Goal: Transaction & Acquisition: Purchase product/service

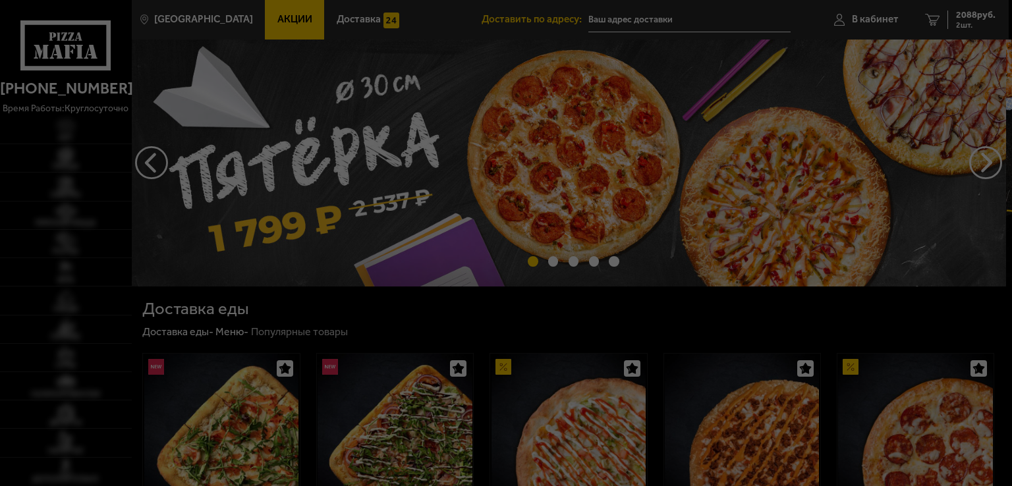
type input "[STREET_ADDRESS][PERSON_NAME]"
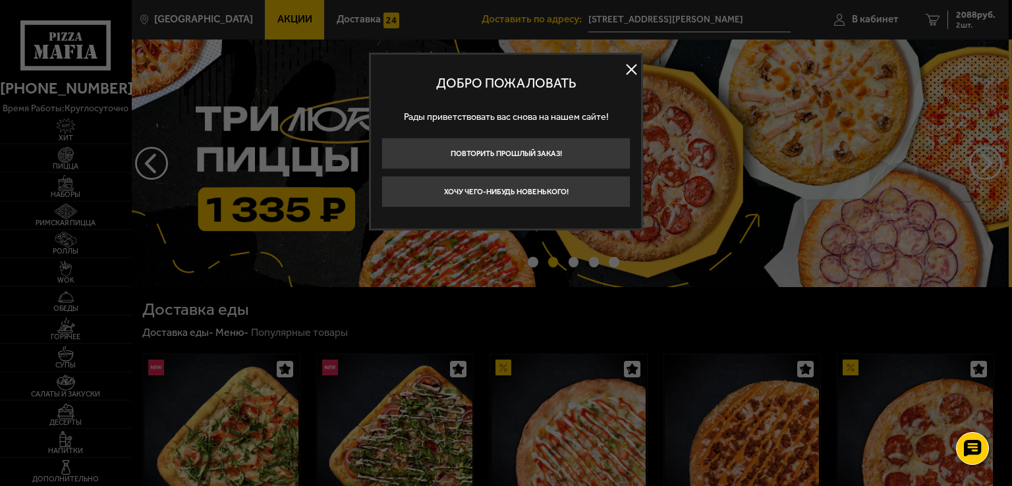
click at [632, 67] on button at bounding box center [631, 70] width 20 height 20
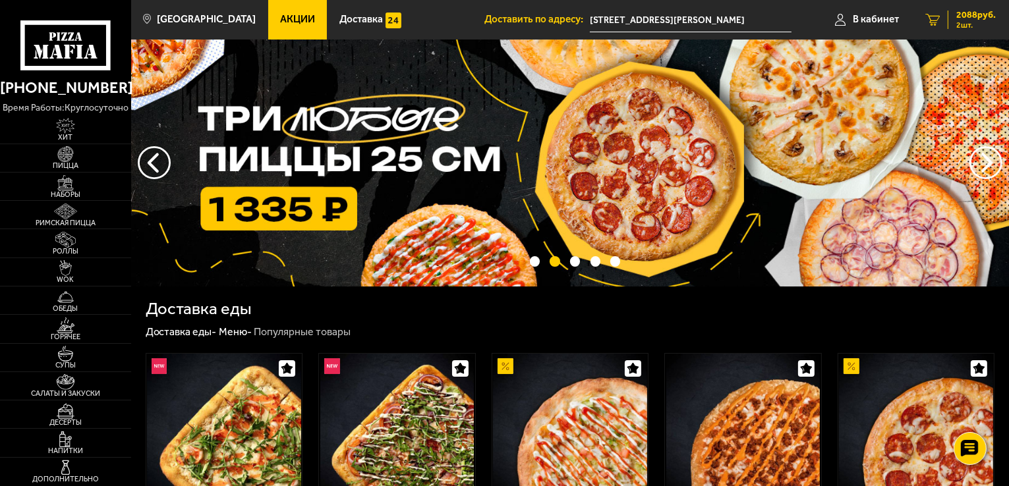
click at [938, 11] on link "2 2088 руб. 2 шт." at bounding box center [960, 20] width 97 height 40
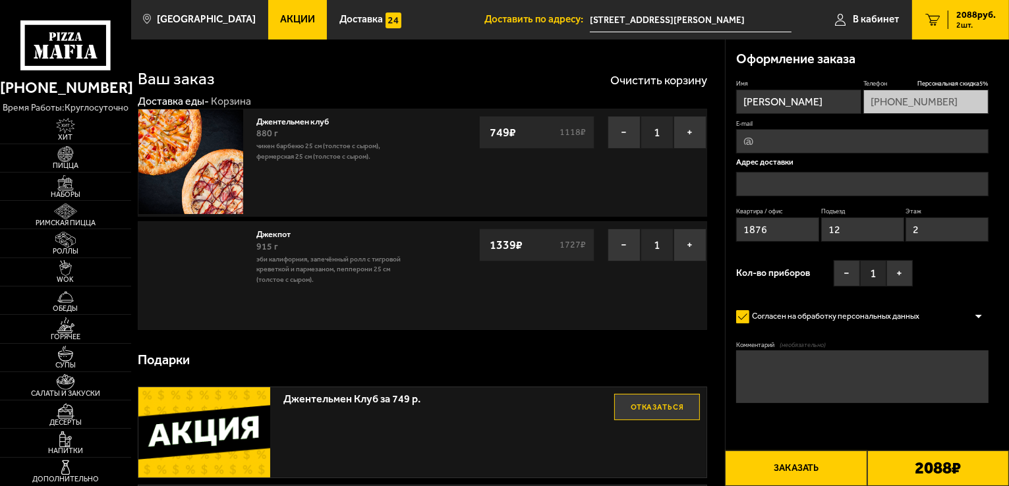
type input "[STREET_ADDRESS][PERSON_NAME]"
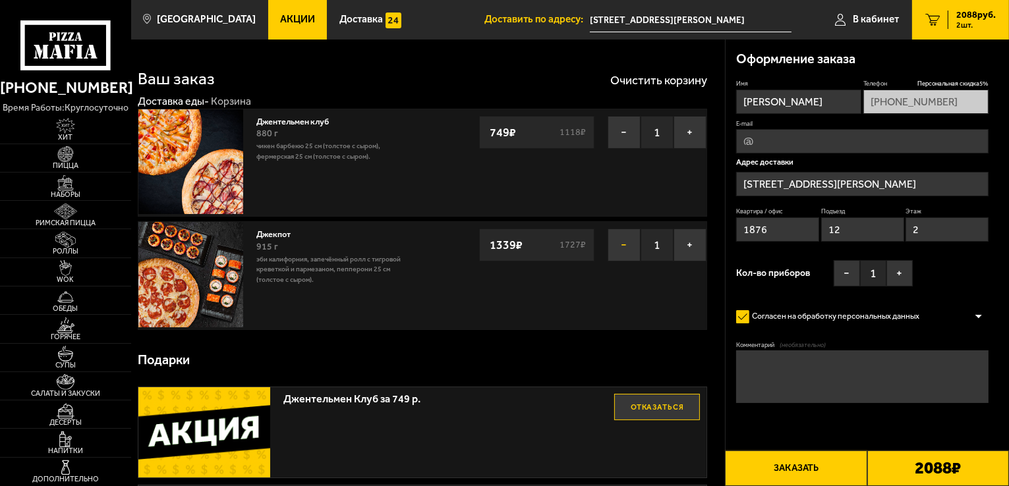
click at [619, 238] on button "−" at bounding box center [624, 245] width 33 height 33
click at [658, 76] on button "Очистить корзину" at bounding box center [658, 80] width 97 height 12
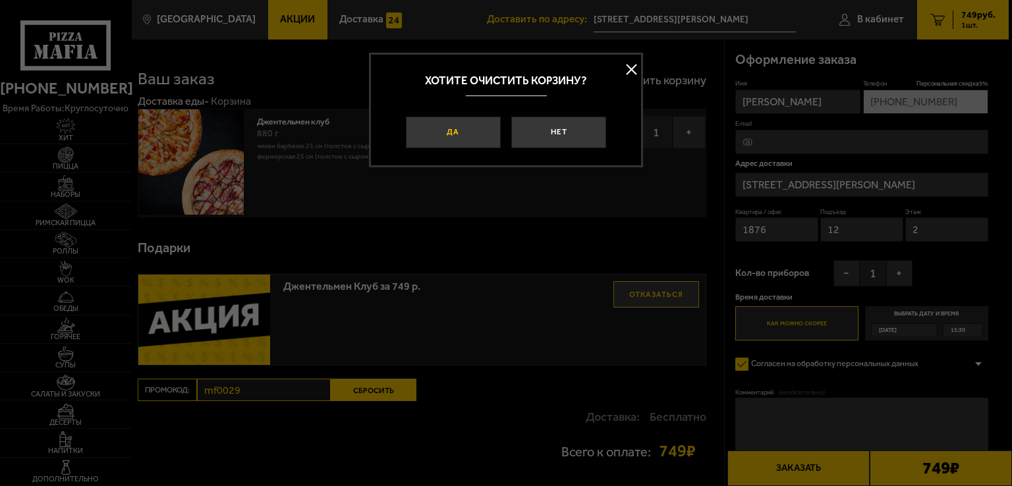
click at [472, 138] on button "Да" at bounding box center [453, 133] width 95 height 32
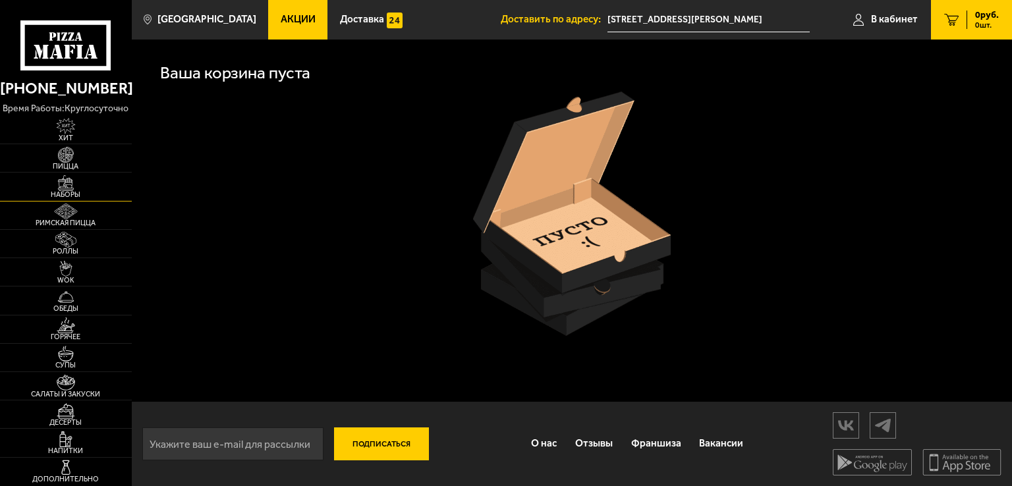
click at [71, 188] on img at bounding box center [65, 183] width 40 height 16
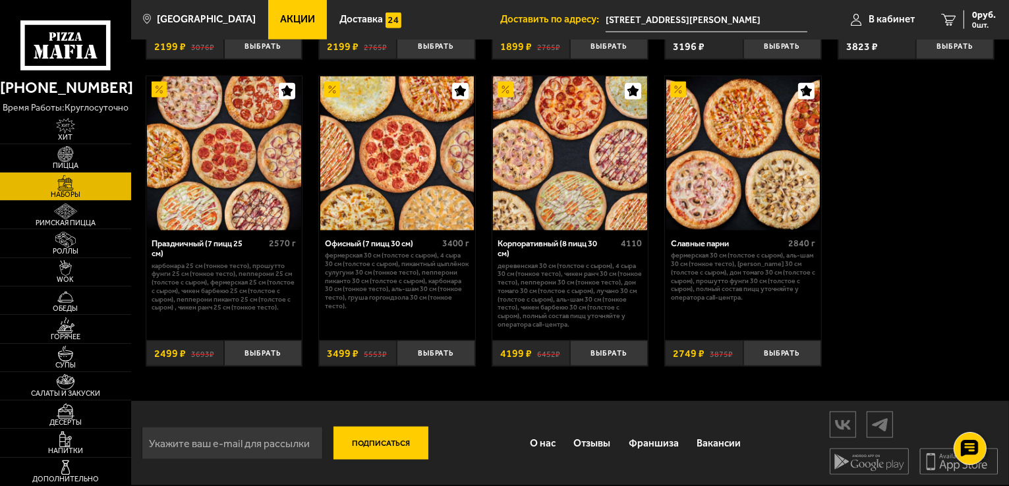
scroll to position [1647, 0]
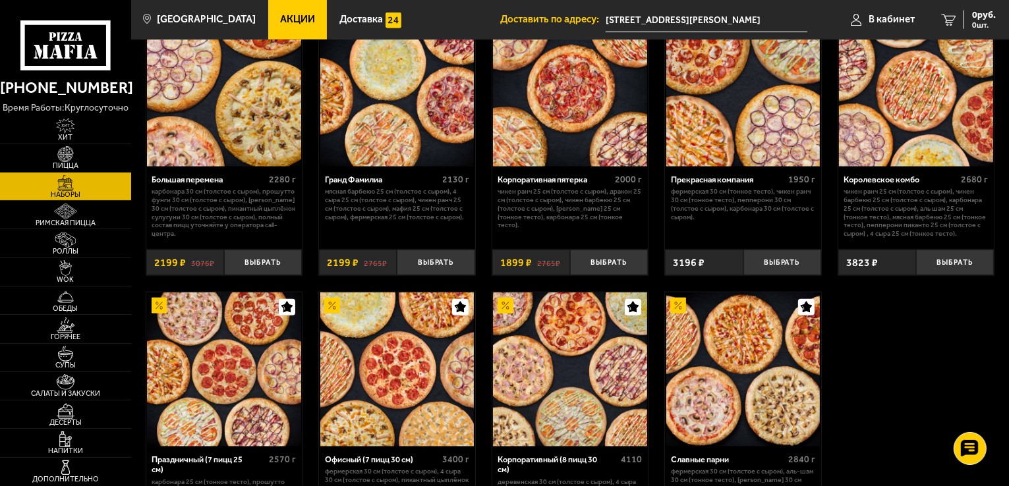
scroll to position [1649, 0]
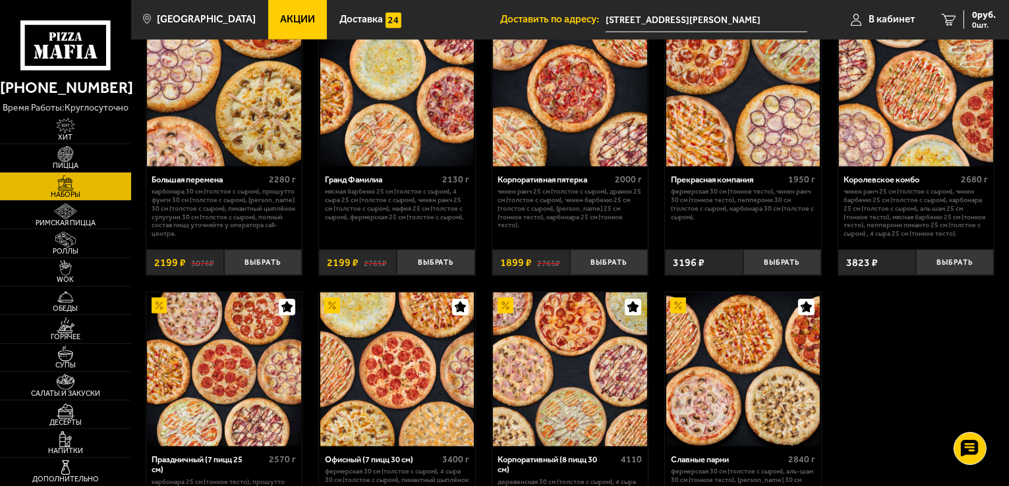
scroll to position [1319, 0]
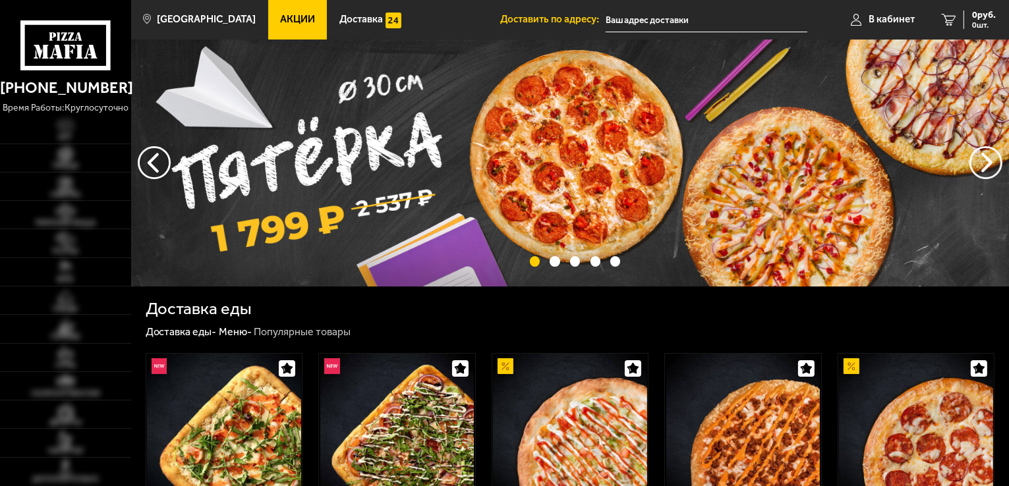
type input "[STREET_ADDRESS][PERSON_NAME]"
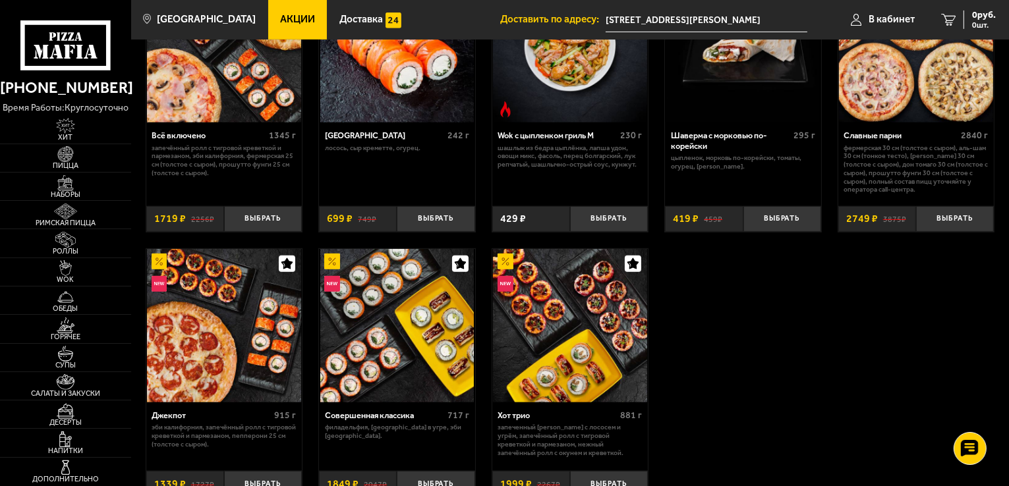
scroll to position [659, 0]
click at [830, 308] on div "Римская с креветками 360 г креветка тигровая, моцарелла, руккола, трюфельное ма…" at bounding box center [570, 95] width 878 height 831
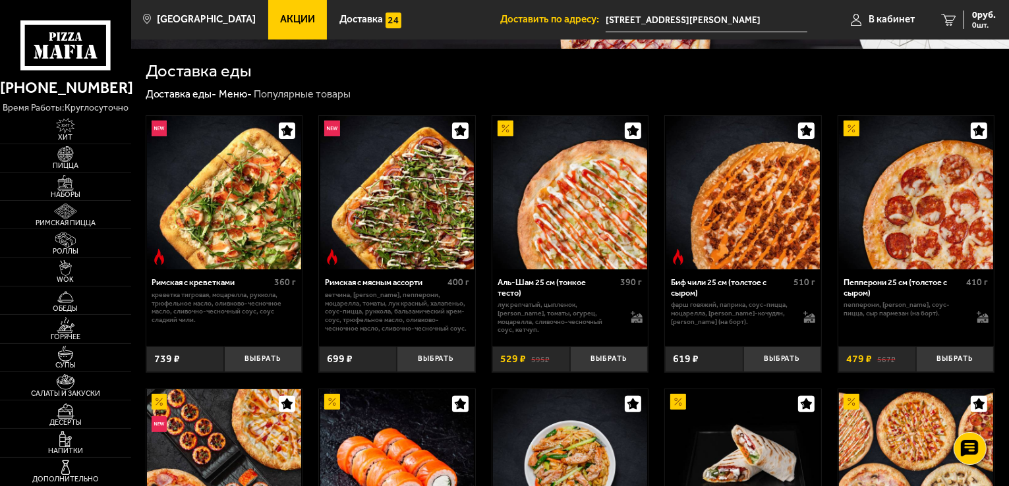
scroll to position [219, 0]
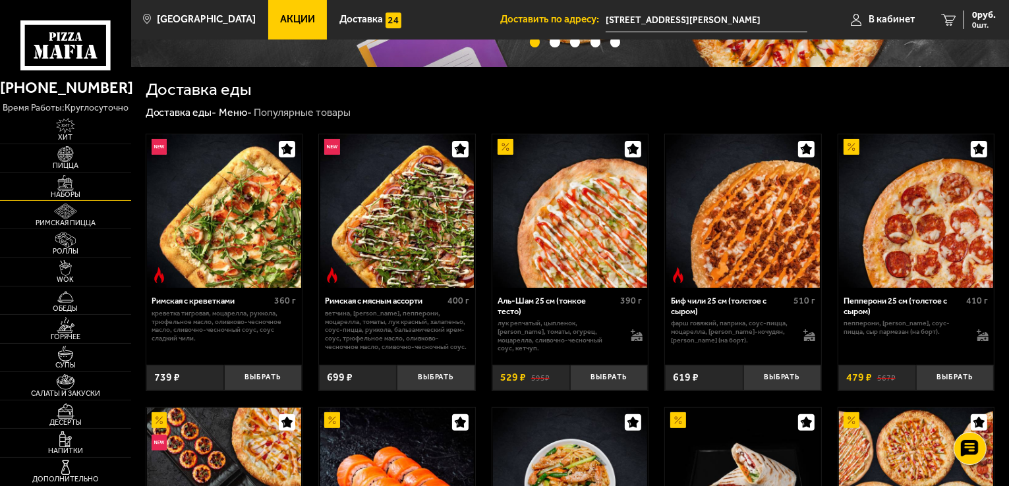
click at [61, 183] on img at bounding box center [65, 183] width 40 height 16
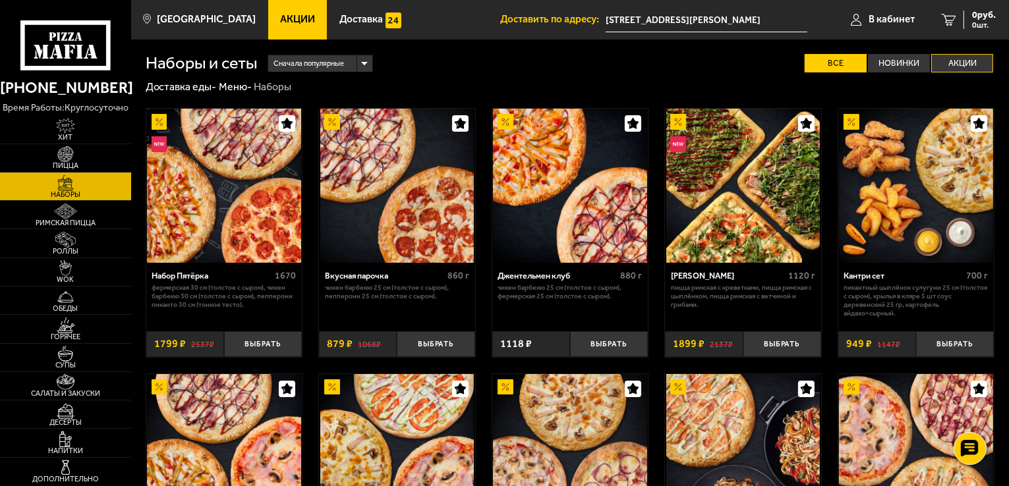
click at [949, 62] on label "Акции" at bounding box center [962, 63] width 62 height 19
click at [0, 0] on input "Акции" at bounding box center [0, 0] width 0 height 0
click at [811, 65] on label "Все" at bounding box center [836, 63] width 62 height 19
click at [0, 0] on input "Все" at bounding box center [0, 0] width 0 height 0
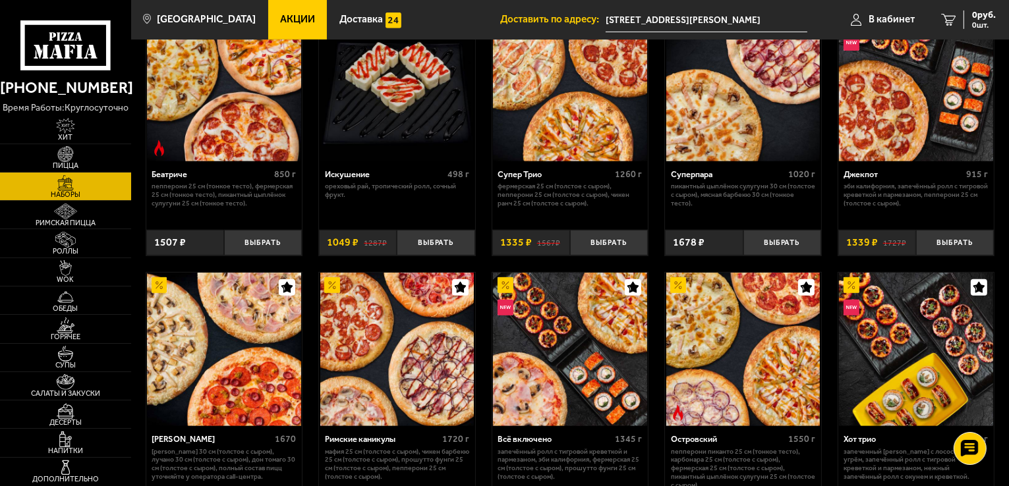
scroll to position [551, 0]
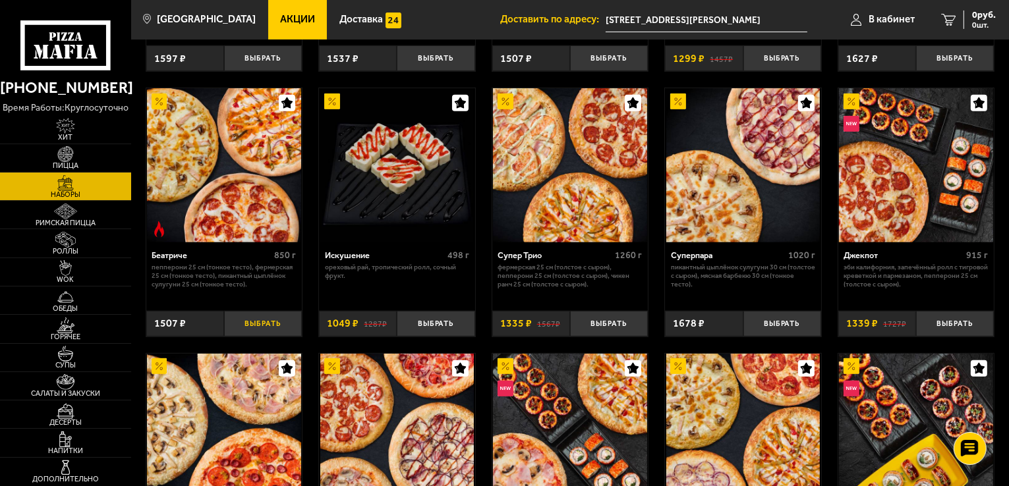
click at [258, 330] on button "Выбрать" at bounding box center [263, 324] width 78 height 26
click at [936, 14] on icon "1" at bounding box center [932, 20] width 14 height 12
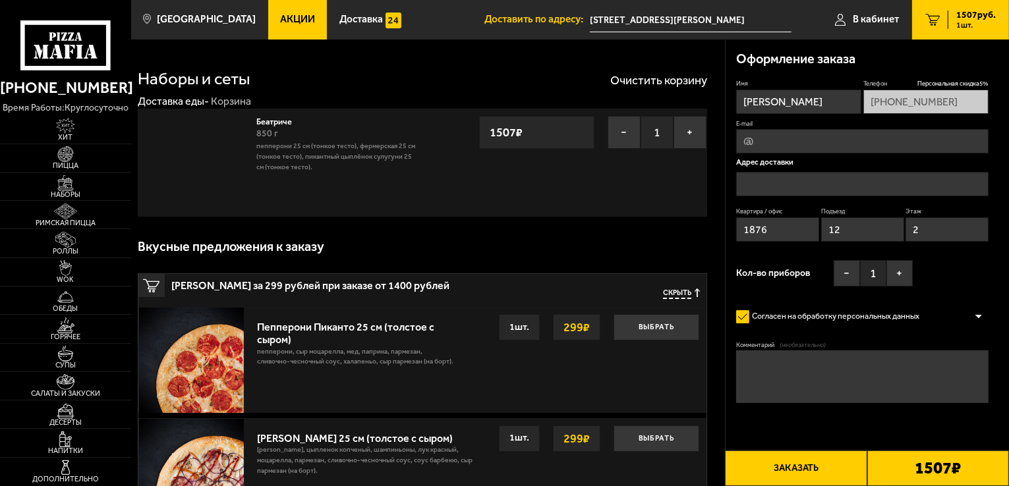
type input "Ленинградская область, Всеволожский район, Мурино, Петровский бульвар, 7"
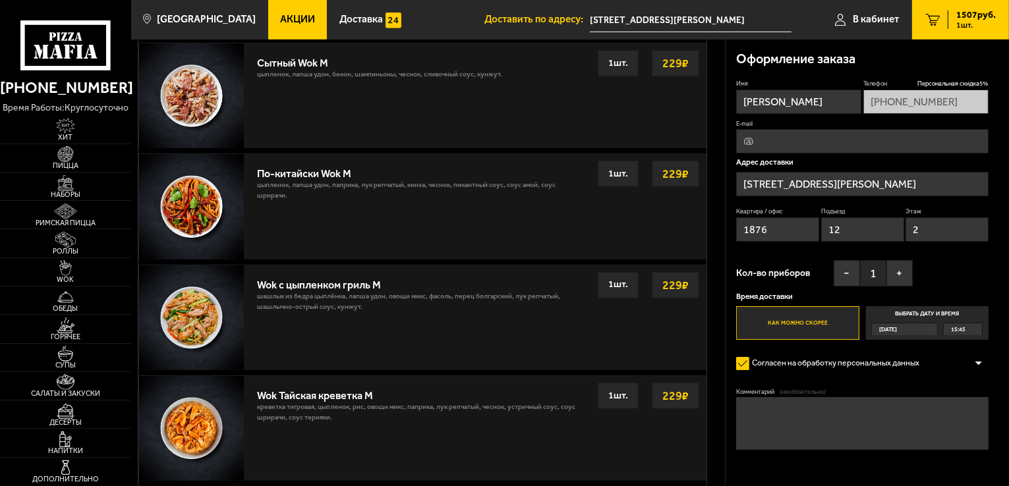
scroll to position [1176, 0]
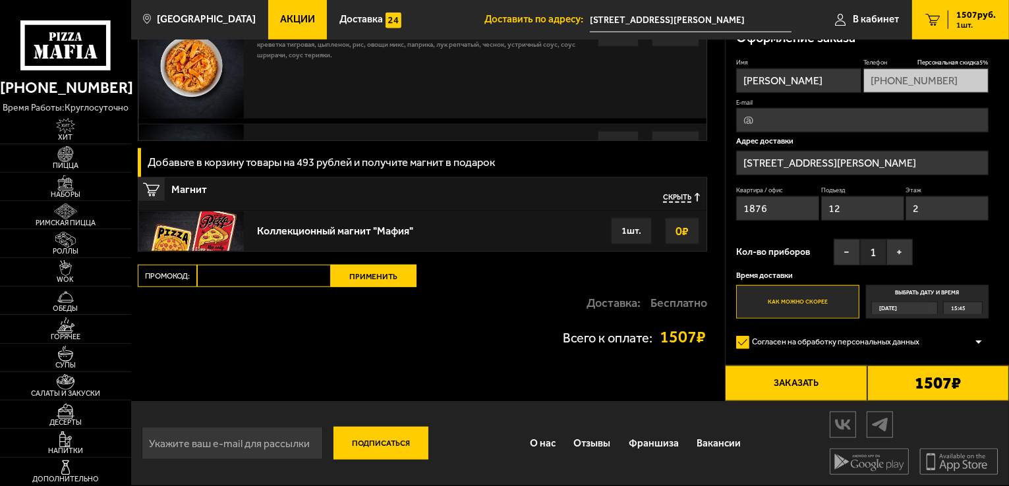
paste input "mf0034"
type input "mf0034"
click at [367, 267] on button "Применить" at bounding box center [374, 276] width 86 height 22
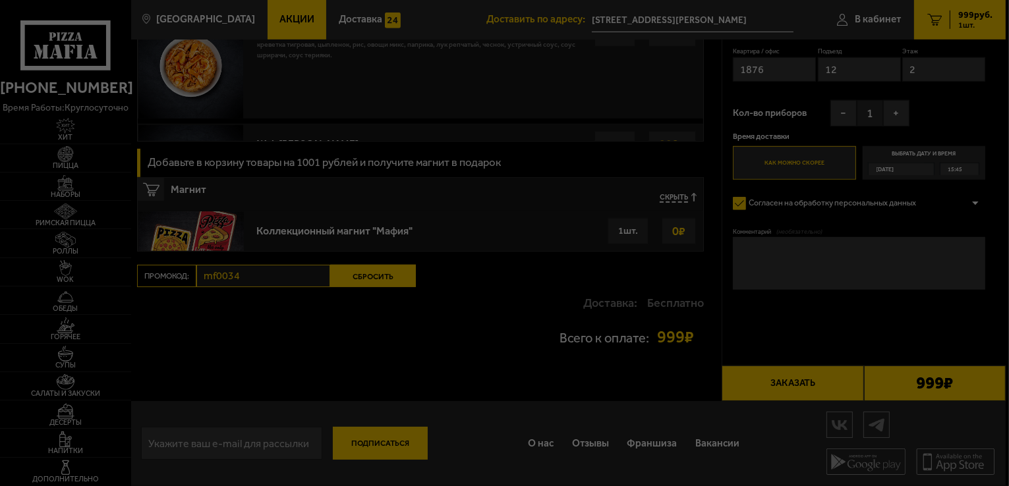
scroll to position [857, 0]
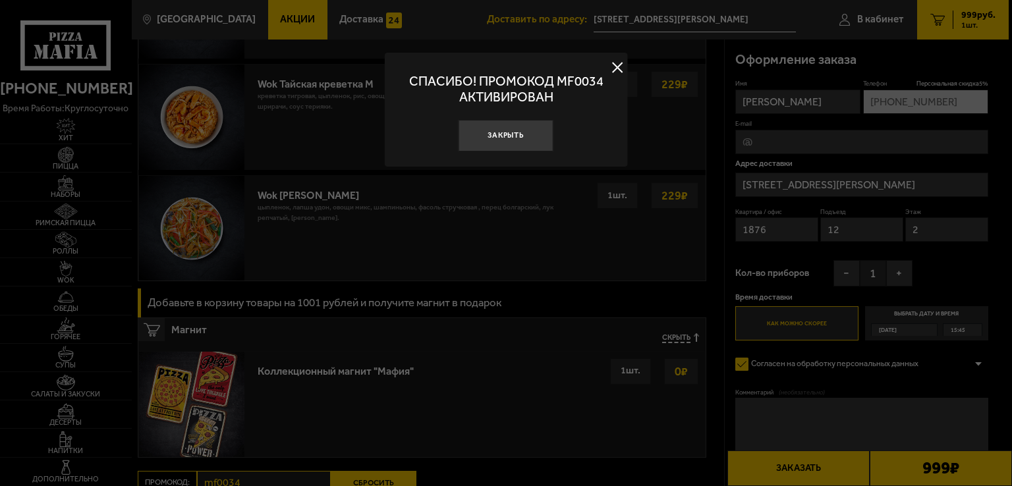
click at [616, 72] on button at bounding box center [618, 68] width 20 height 20
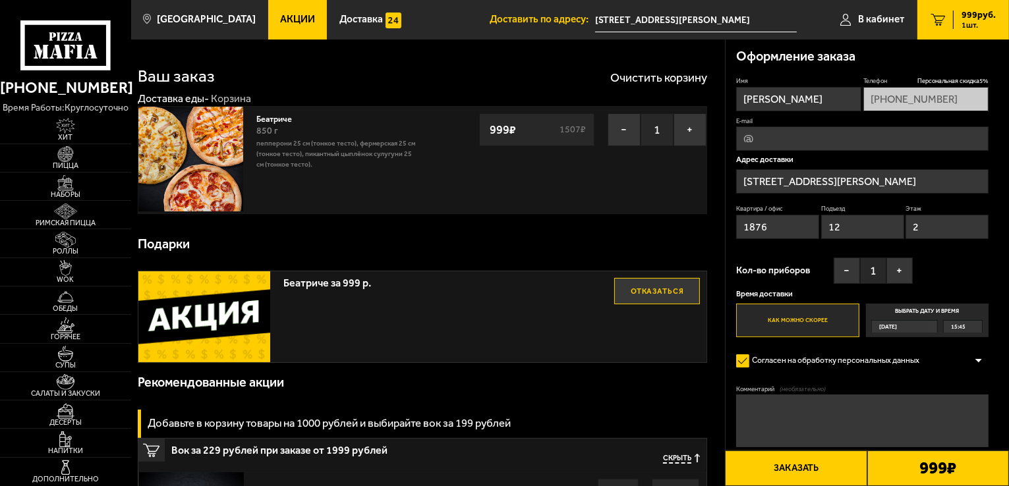
scroll to position [0, 0]
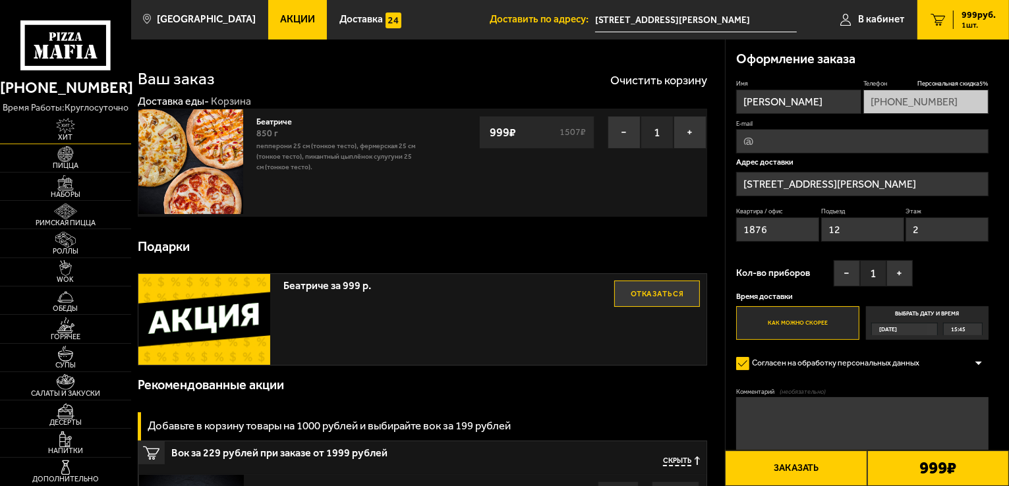
click at [88, 132] on link "Хит" at bounding box center [65, 129] width 131 height 28
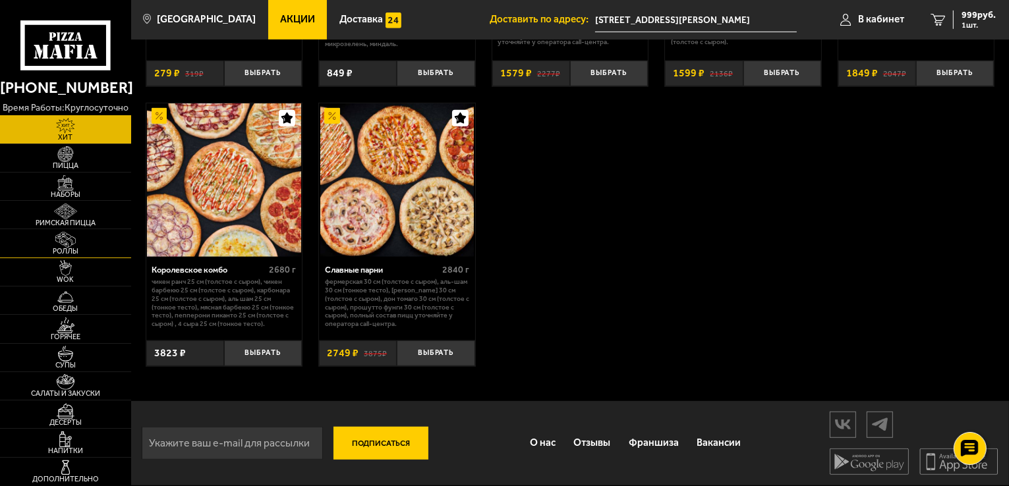
scroll to position [838, 0]
click at [69, 257] on link "Роллы" at bounding box center [65, 243] width 131 height 28
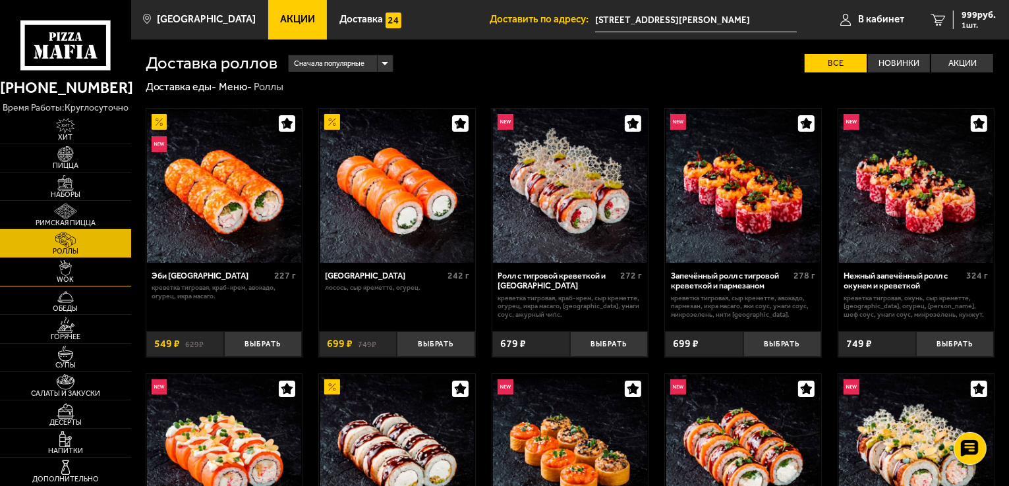
click at [83, 274] on img at bounding box center [65, 268] width 40 height 16
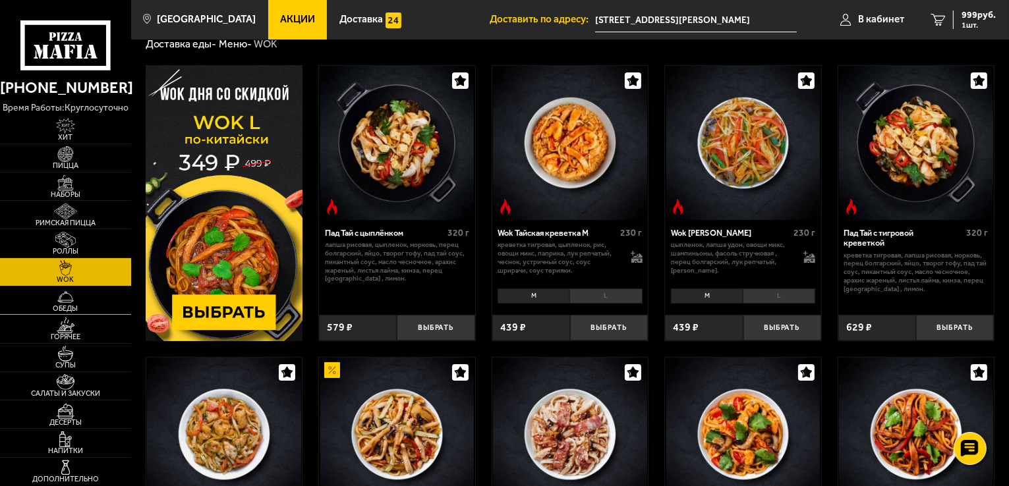
scroll to position [109, 0]
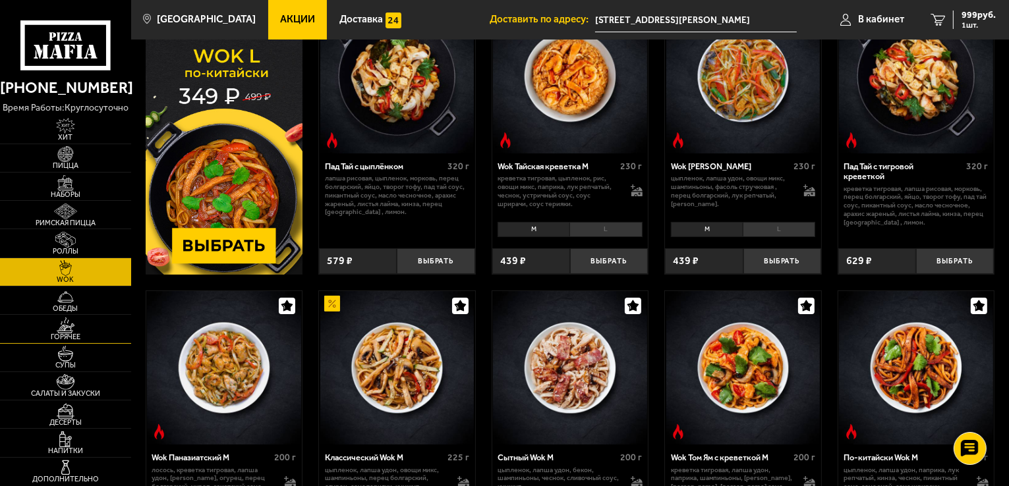
click at [67, 327] on img at bounding box center [65, 326] width 40 height 16
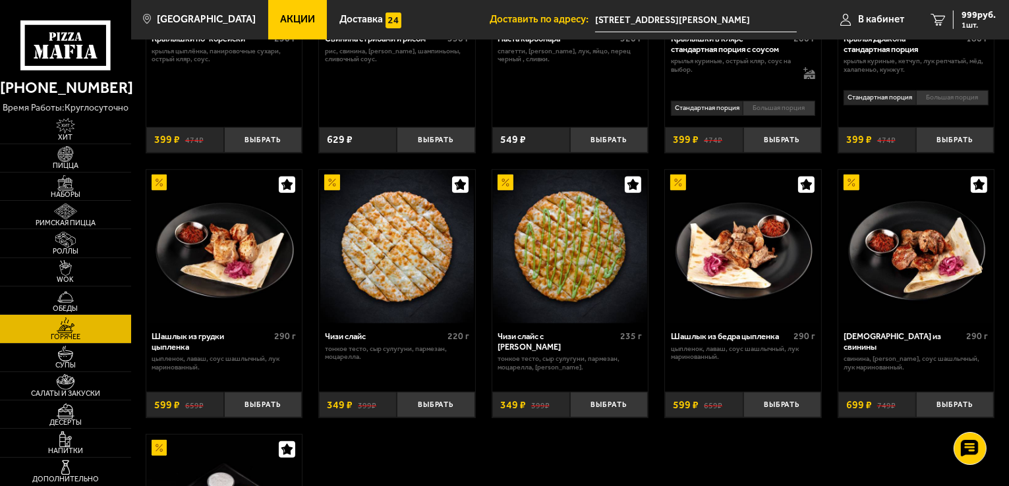
scroll to position [549, 0]
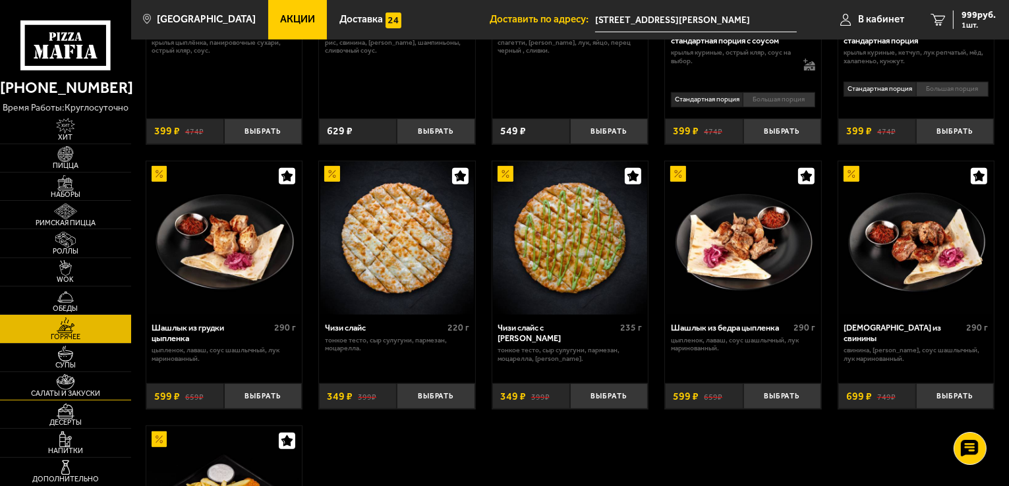
click at [82, 384] on img at bounding box center [65, 382] width 40 height 16
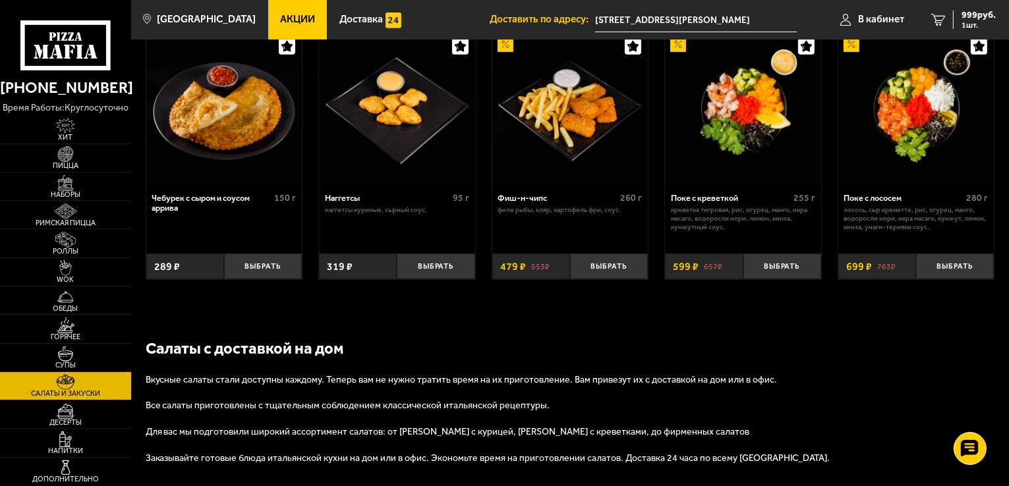
scroll to position [542, 0]
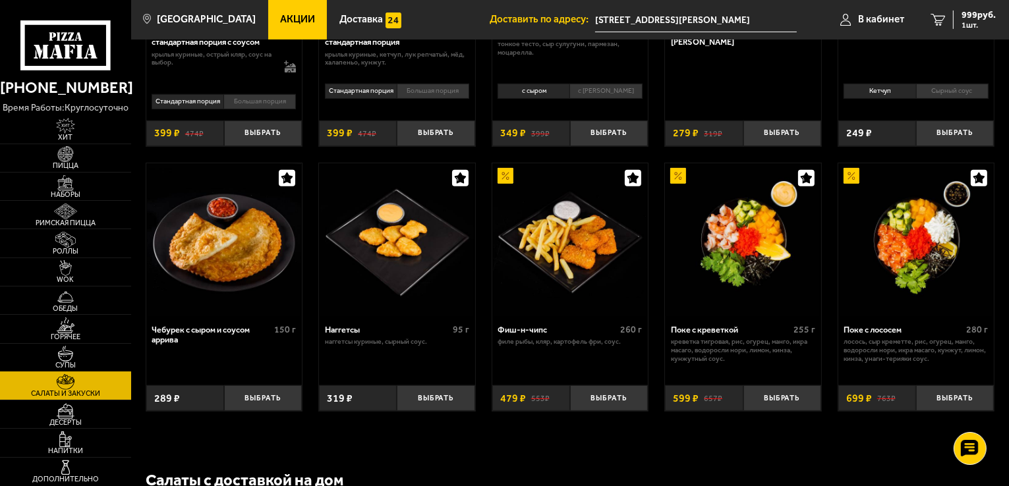
click at [72, 350] on img at bounding box center [65, 354] width 40 height 16
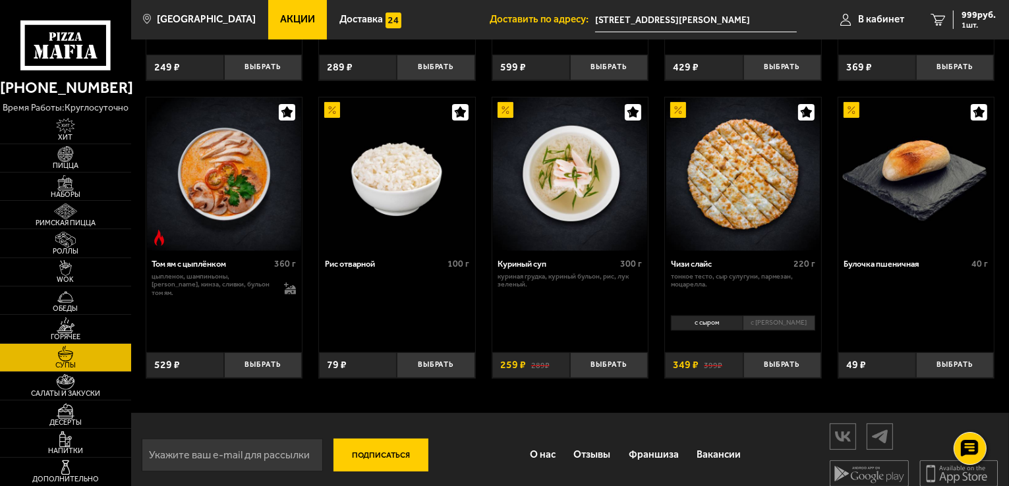
scroll to position [411, 0]
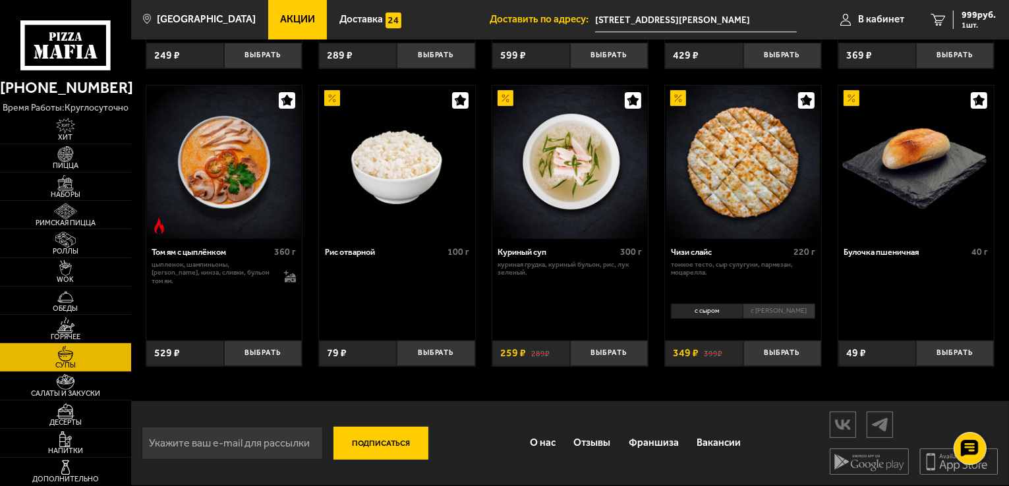
click at [68, 329] on img at bounding box center [65, 326] width 40 height 16
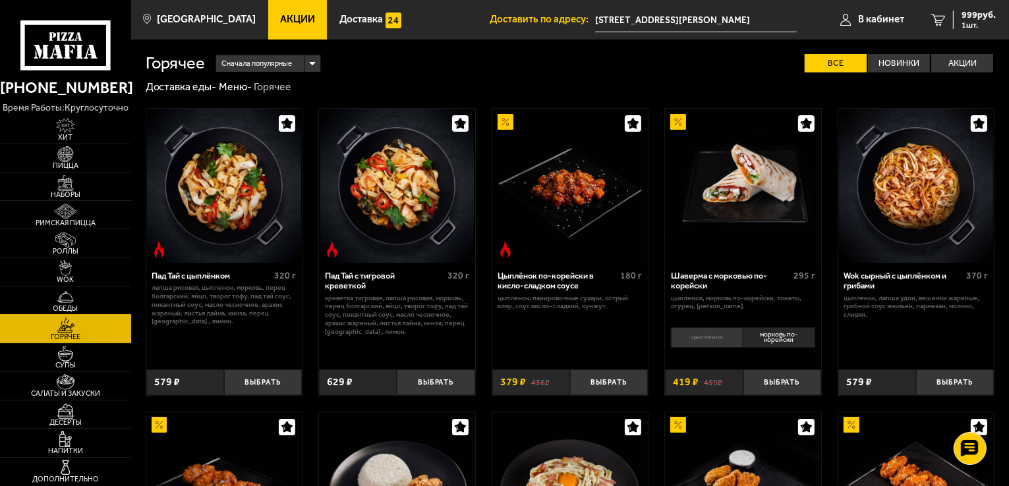
click at [66, 302] on img at bounding box center [65, 297] width 40 height 16
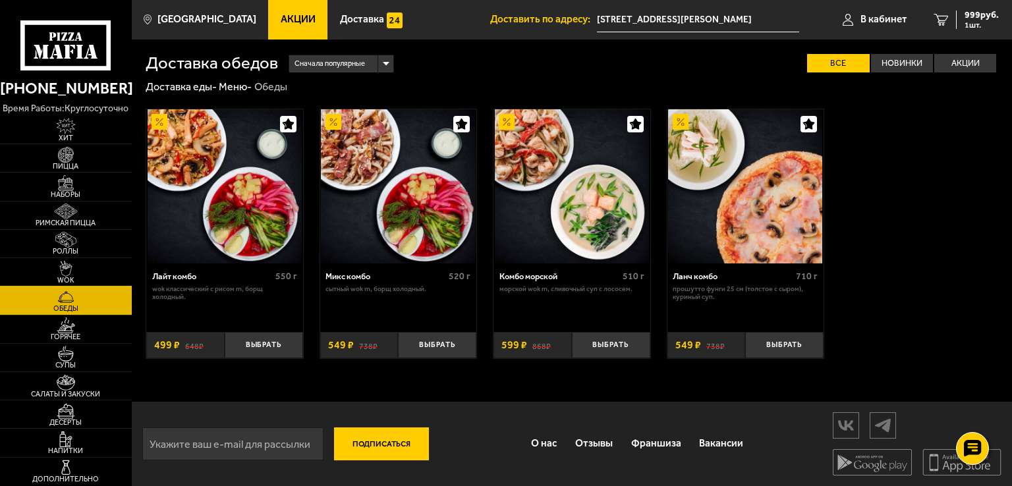
click at [74, 266] on img at bounding box center [65, 269] width 40 height 16
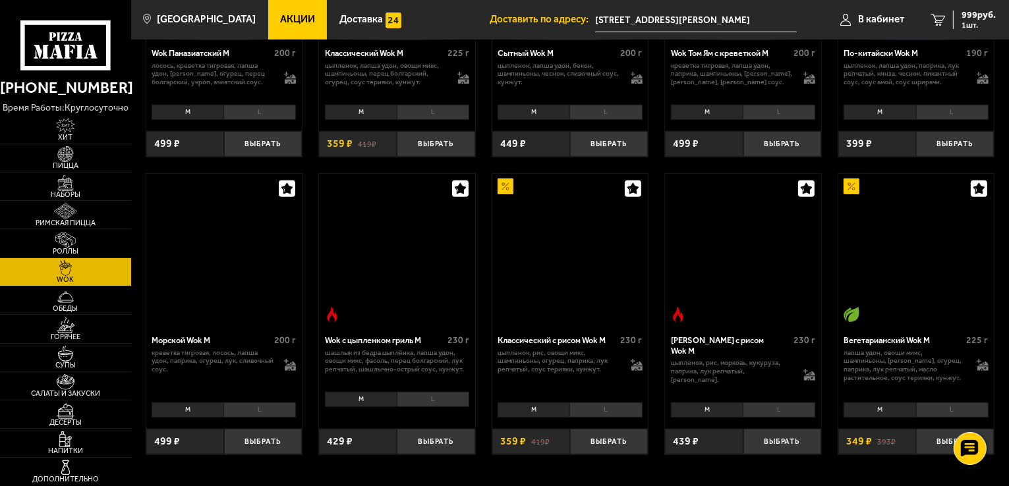
scroll to position [659, 0]
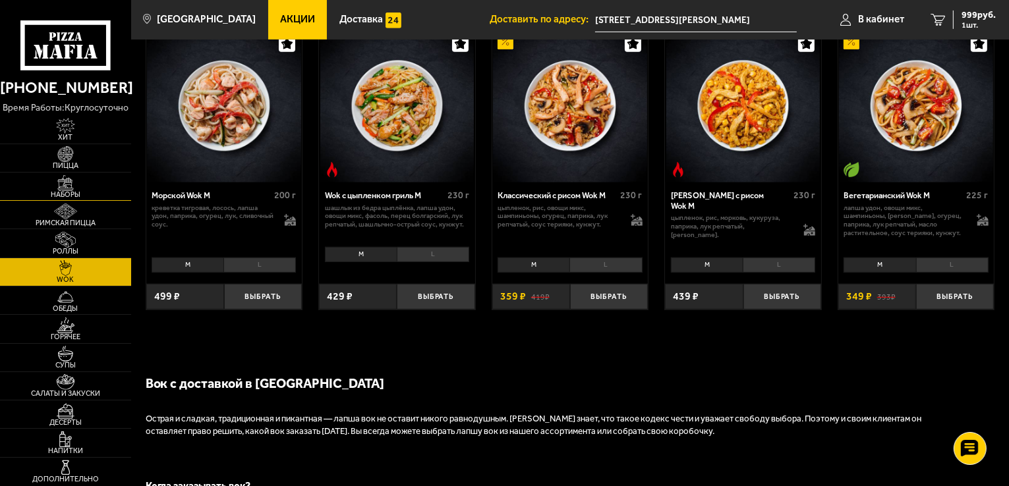
click at [73, 186] on img at bounding box center [65, 183] width 40 height 16
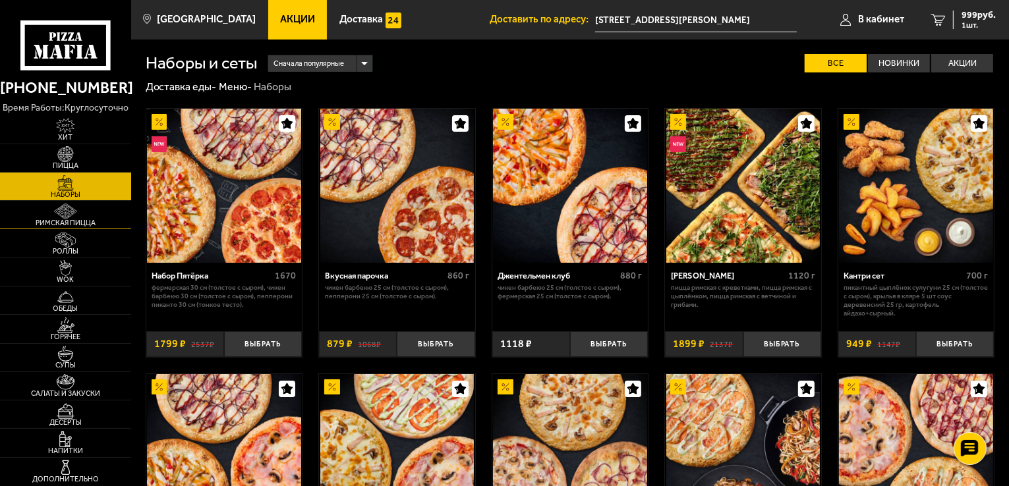
click at [70, 214] on img at bounding box center [65, 212] width 40 height 16
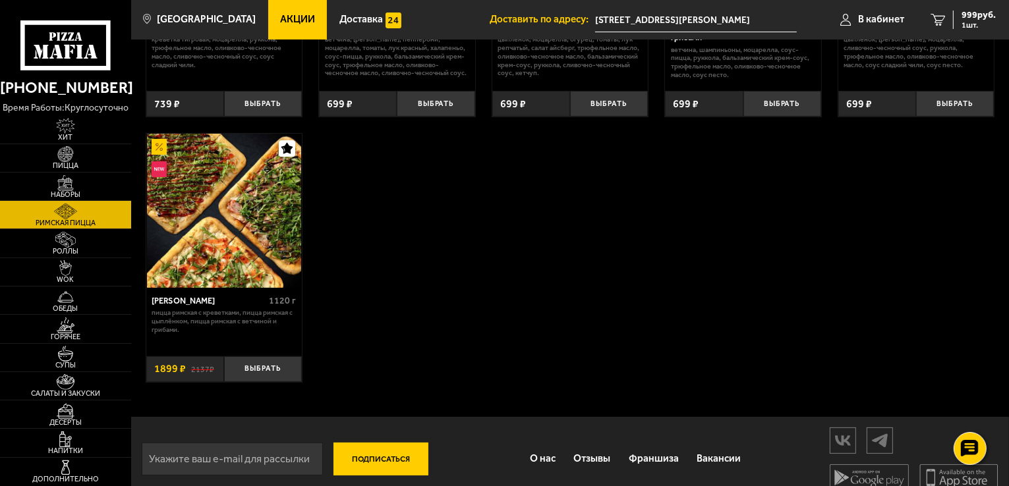
scroll to position [265, 0]
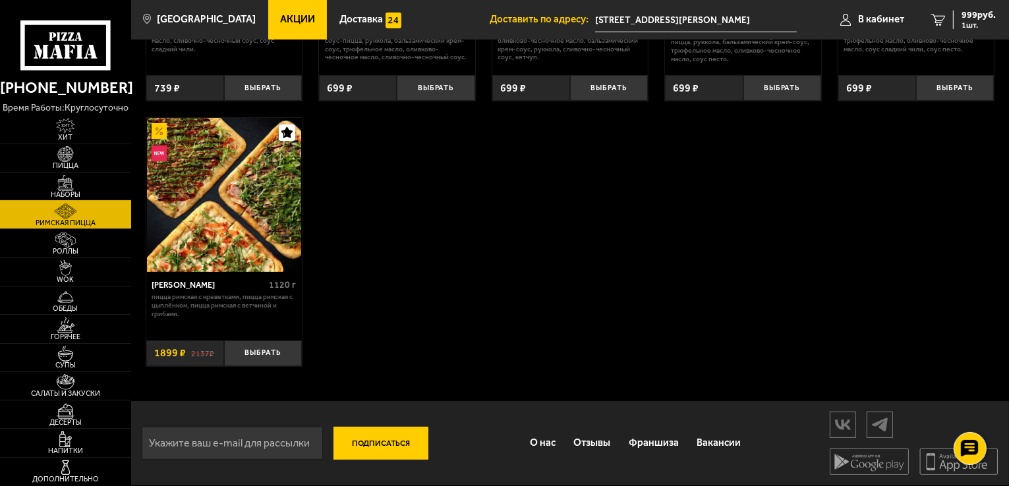
click at [90, 192] on span "Наборы" at bounding box center [65, 194] width 131 height 7
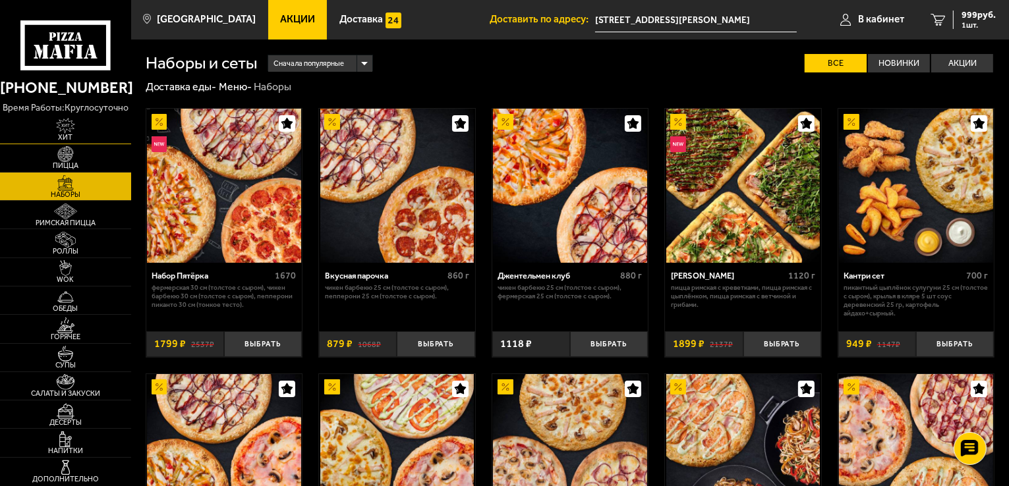
click at [87, 142] on link "Хит" at bounding box center [65, 129] width 131 height 28
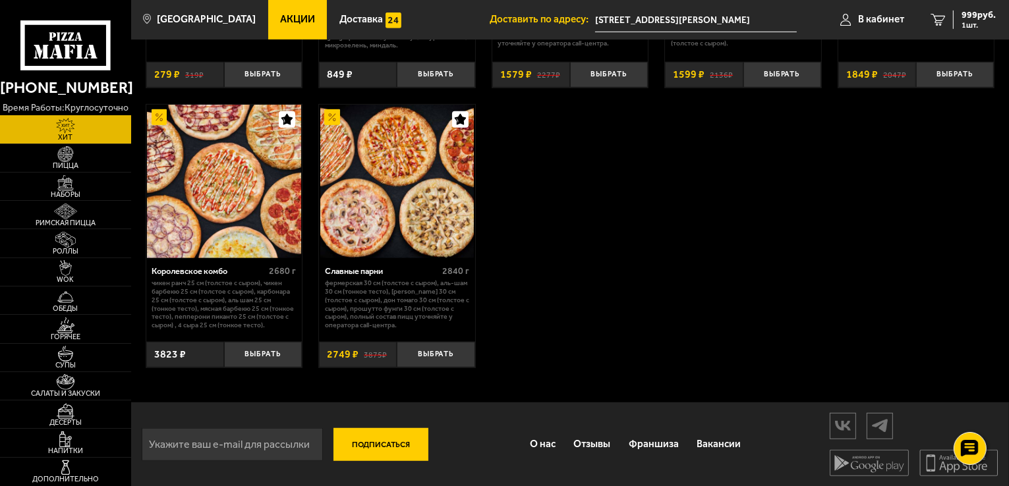
scroll to position [838, 0]
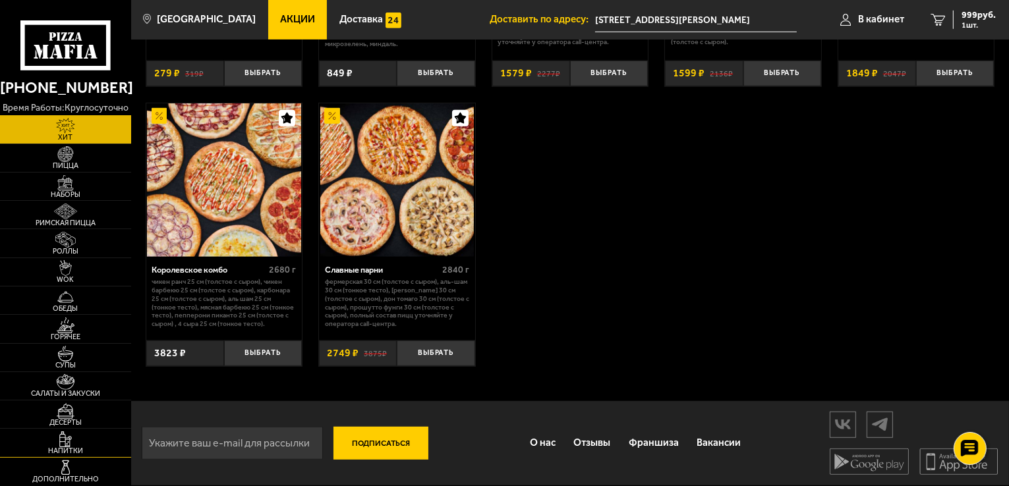
click at [67, 443] on img at bounding box center [65, 440] width 40 height 16
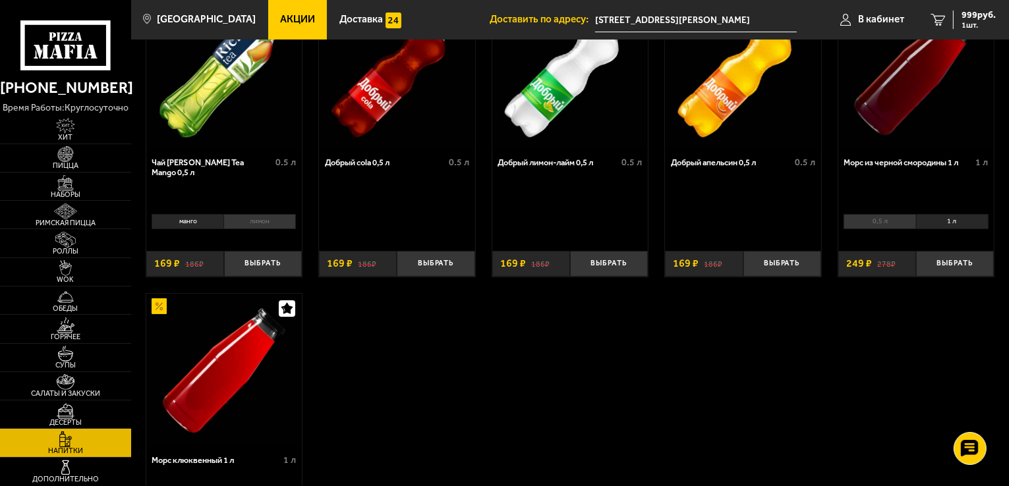
scroll to position [322, 0]
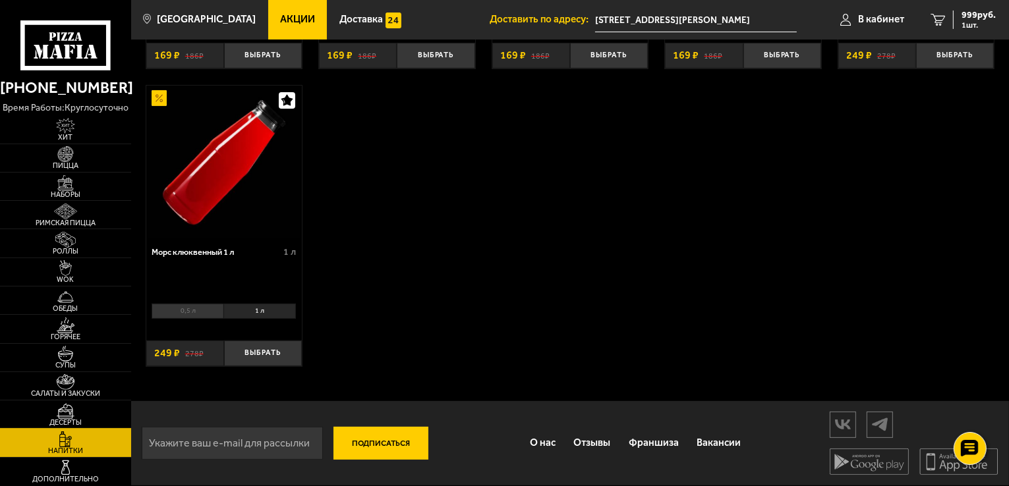
click at [77, 422] on span "Десерты" at bounding box center [65, 422] width 131 height 7
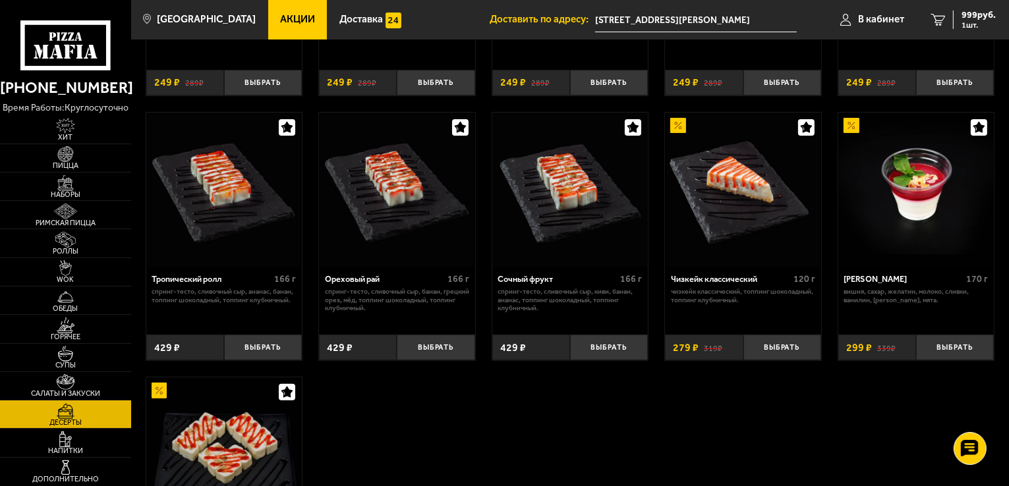
scroll to position [109, 0]
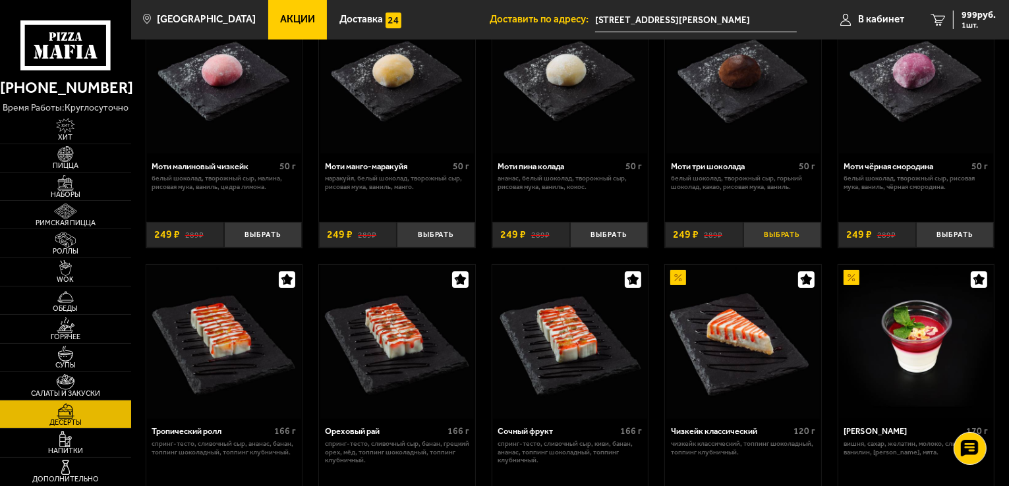
click at [798, 230] on button "Выбрать" at bounding box center [782, 235] width 78 height 26
click at [58, 391] on span "Салаты и закуски" at bounding box center [65, 393] width 131 height 7
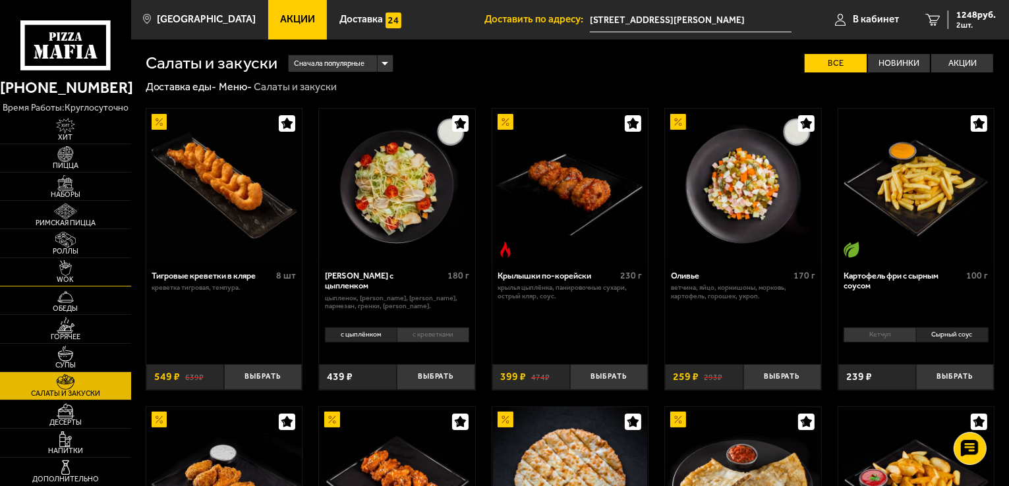
click at [77, 279] on span "WOK" at bounding box center [65, 279] width 131 height 7
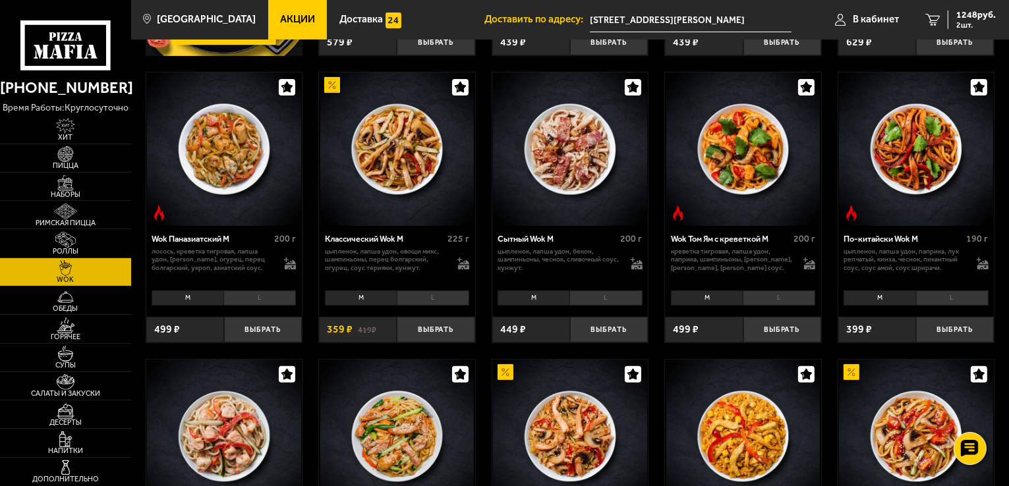
scroll to position [329, 0]
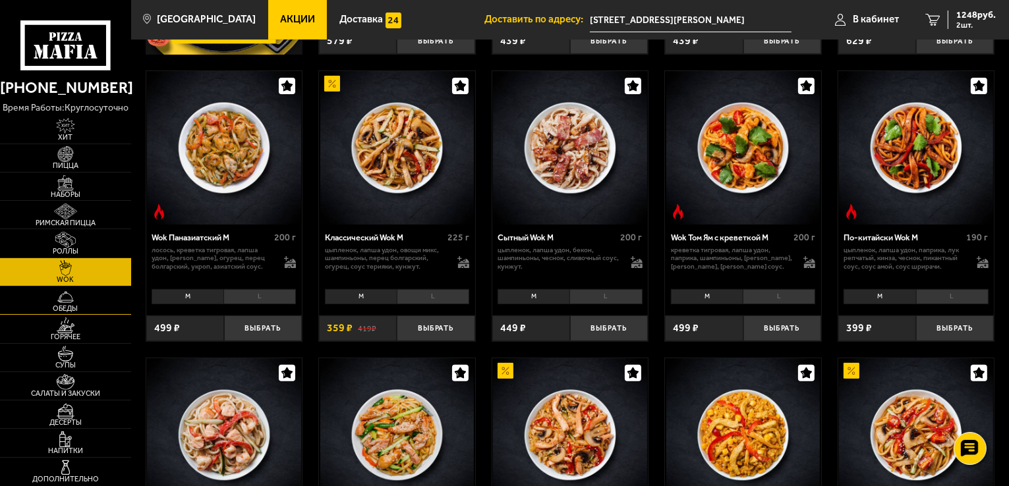
click at [59, 311] on span "Обеды" at bounding box center [65, 308] width 131 height 7
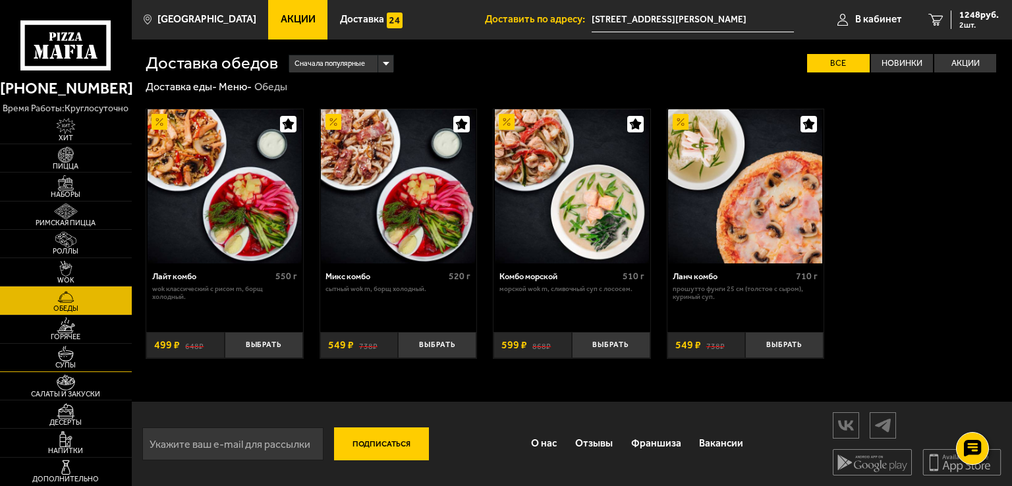
click at [71, 347] on img at bounding box center [65, 354] width 40 height 16
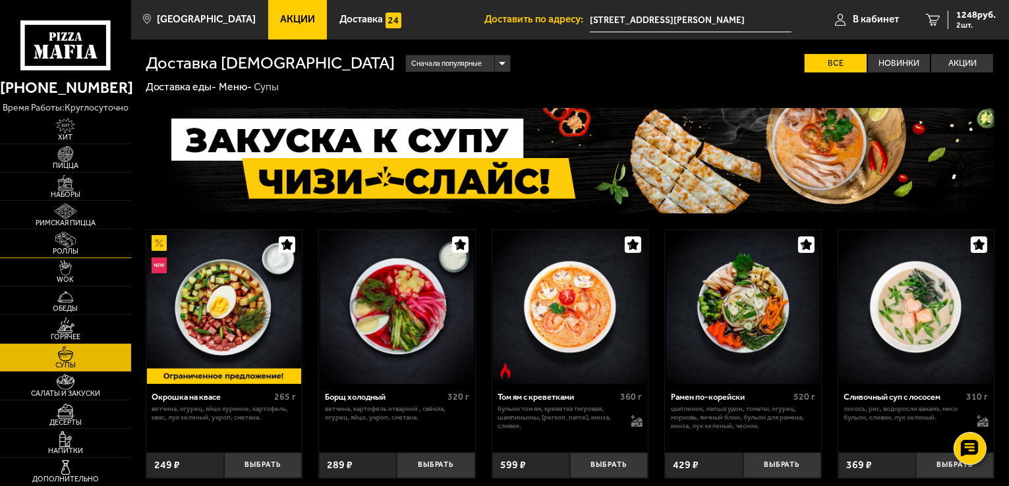
click at [76, 244] on img at bounding box center [65, 240] width 40 height 16
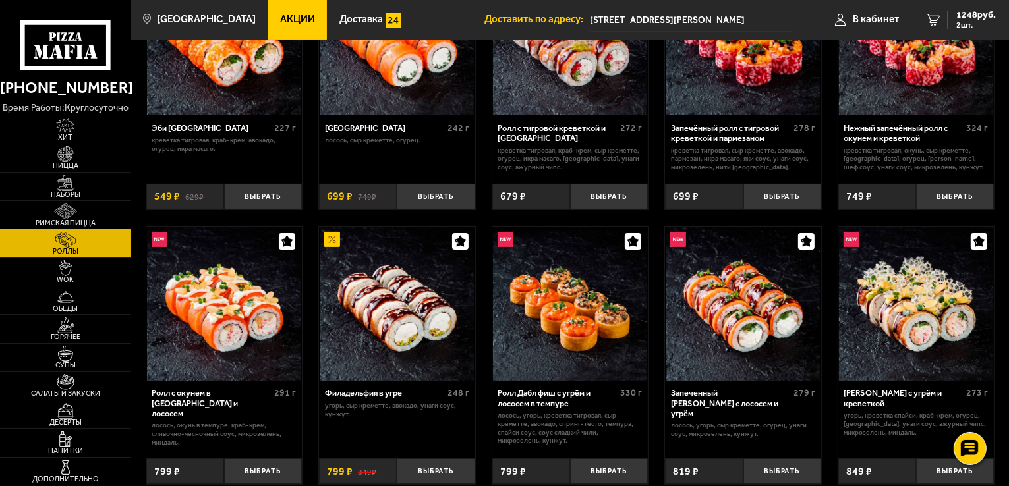
scroll to position [109, 0]
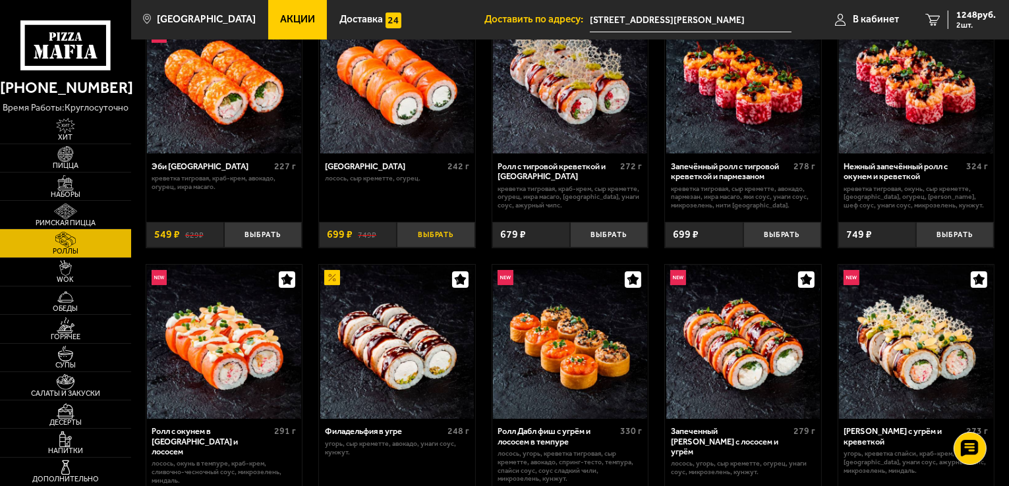
click at [445, 241] on button "Выбрать" at bounding box center [436, 235] width 78 height 26
click at [959, 24] on span "3 шт." at bounding box center [976, 25] width 40 height 8
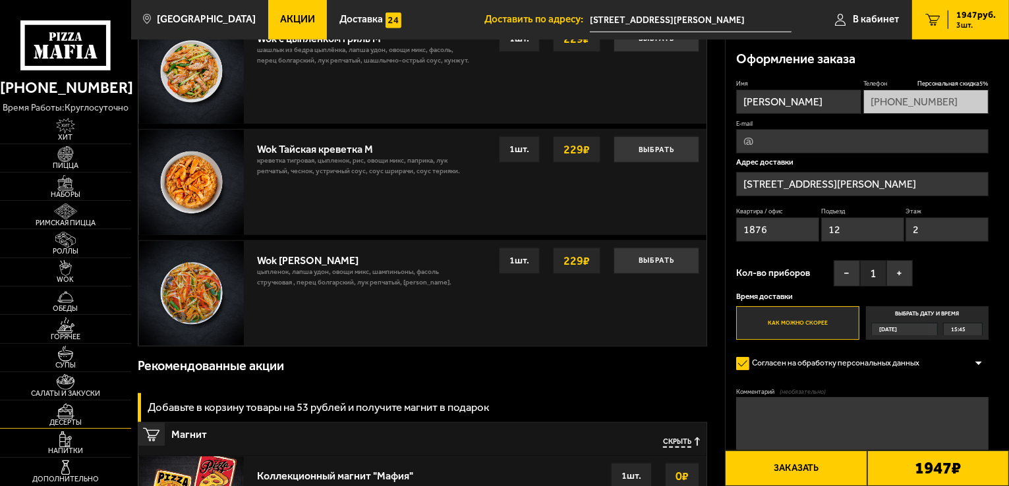
scroll to position [988, 0]
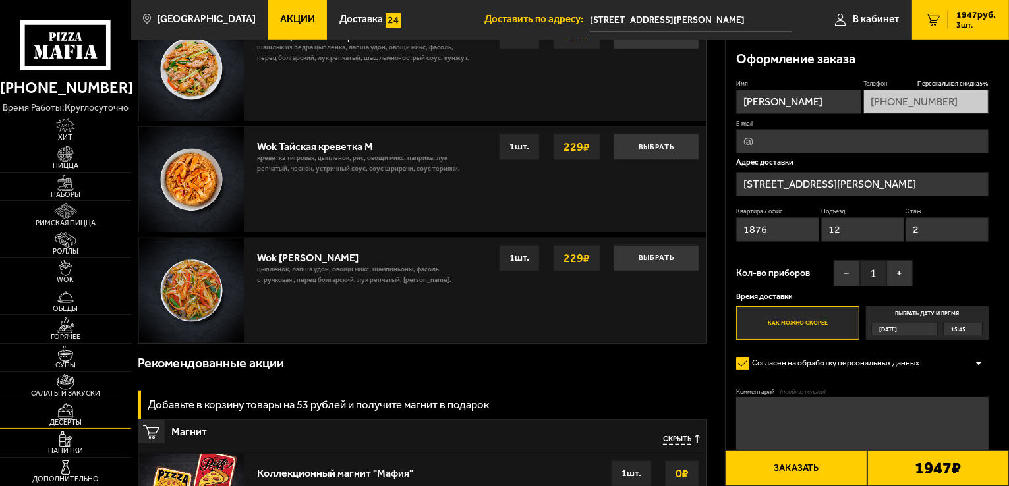
click at [63, 416] on img at bounding box center [65, 411] width 40 height 16
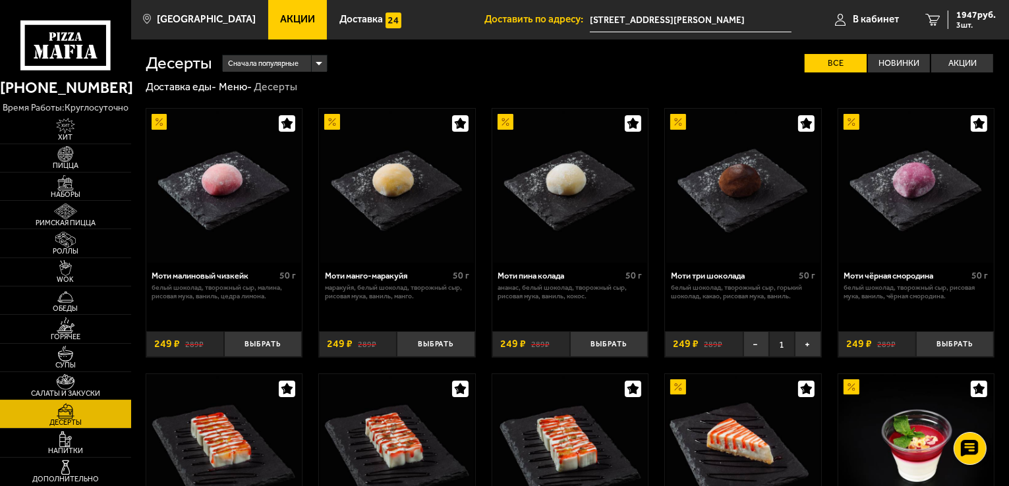
click at [69, 372] on link "Салаты и закуски" at bounding box center [65, 386] width 131 height 28
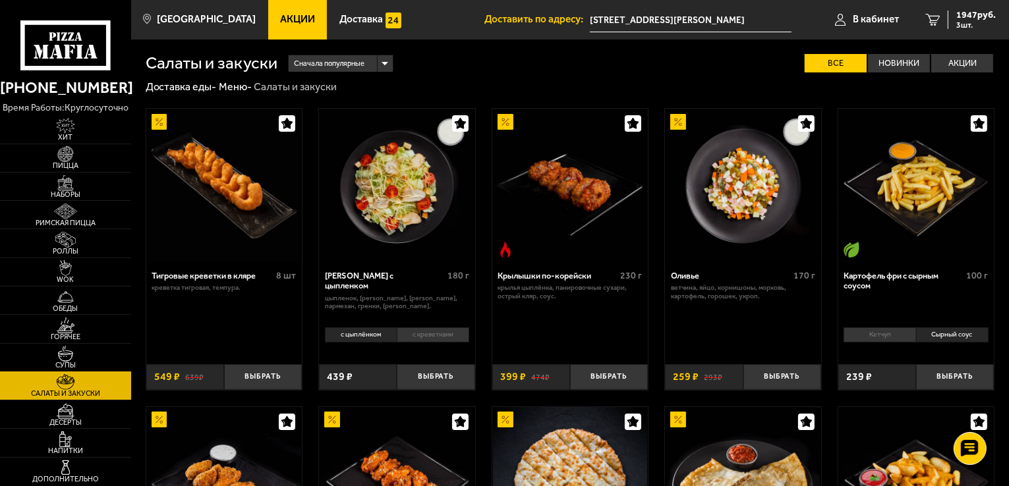
click at [72, 355] on img at bounding box center [65, 354] width 40 height 16
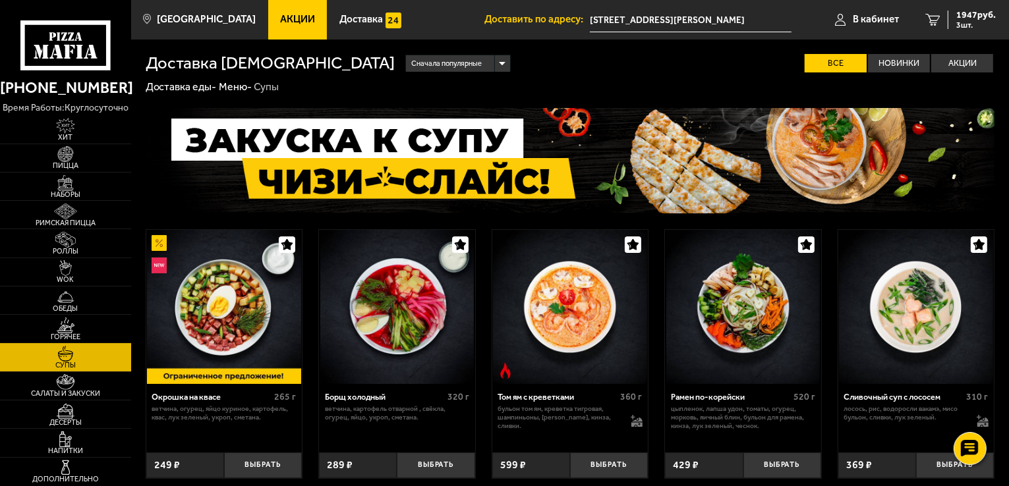
click at [86, 322] on link "Горячее" at bounding box center [65, 329] width 131 height 28
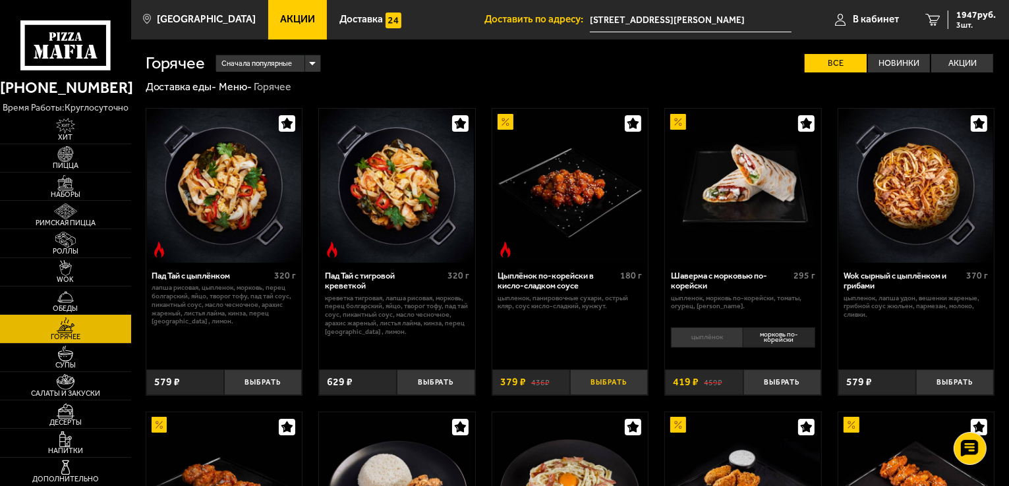
click at [619, 387] on button "Выбрать" at bounding box center [609, 383] width 78 height 26
click at [950, 16] on div "2326 руб. 4 шт." at bounding box center [972, 20] width 48 height 18
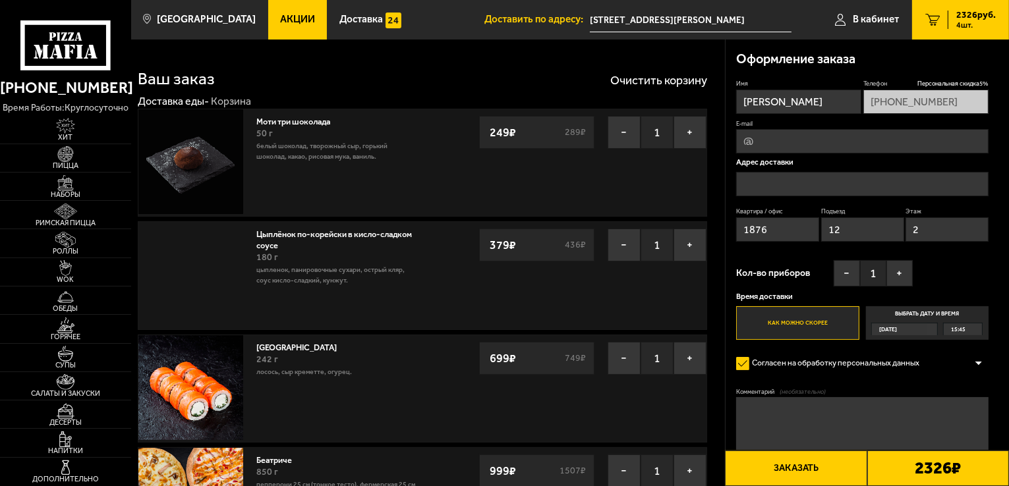
type input "Ленинградская область, Всеволожский район, Мурино, Петровский бульвар, 7"
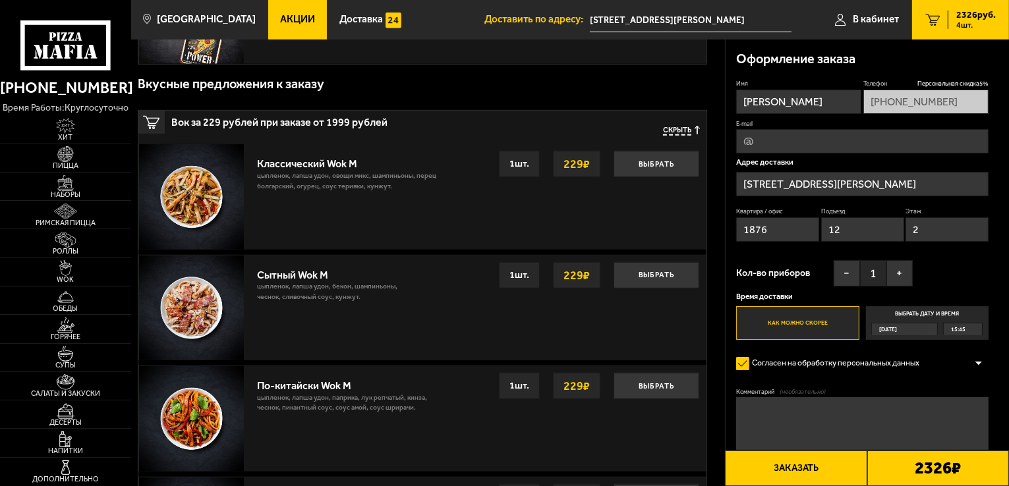
scroll to position [758, 0]
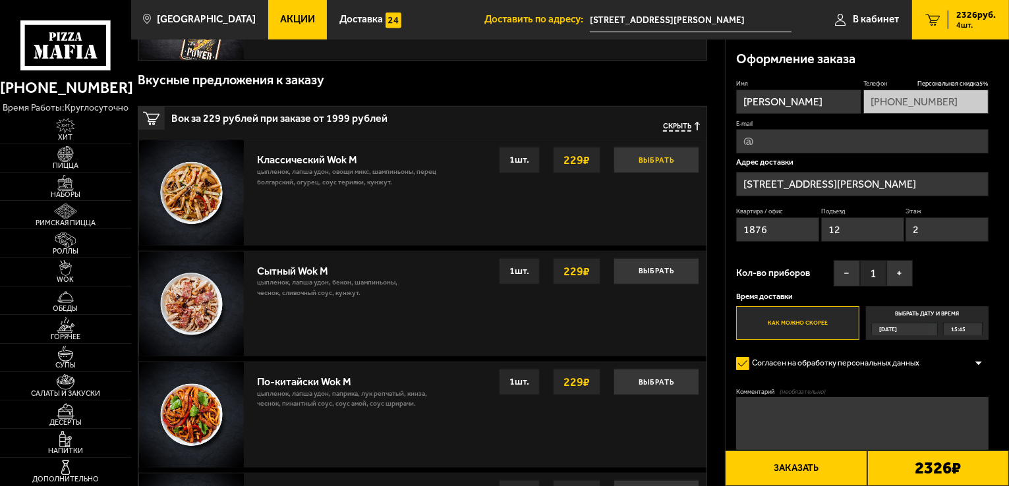
click at [652, 161] on button "Выбрать" at bounding box center [656, 160] width 86 height 26
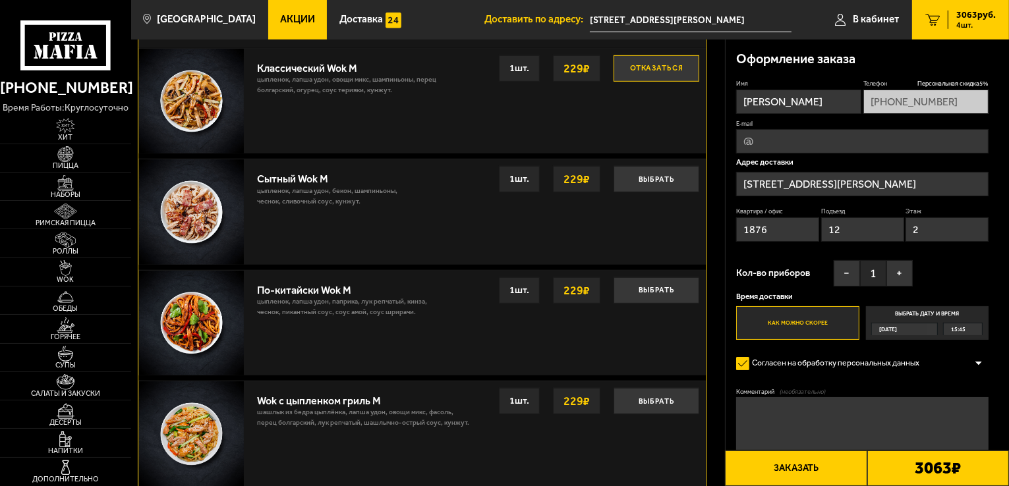
scroll to position [648, 0]
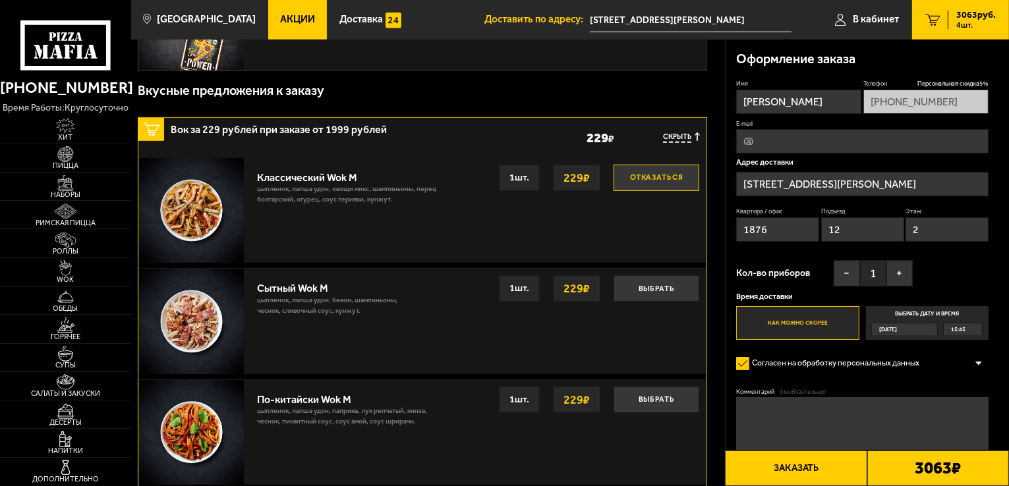
click at [656, 178] on button "Отказаться" at bounding box center [656, 178] width 86 height 26
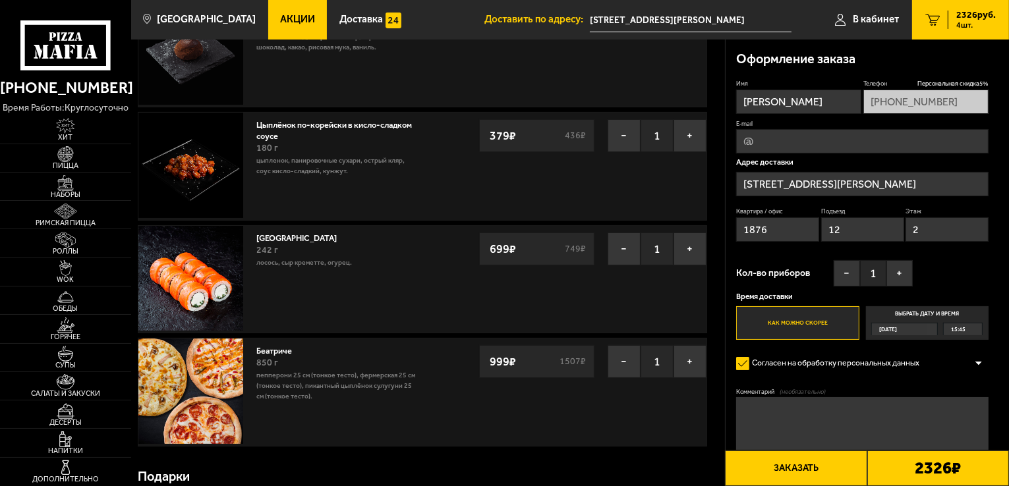
scroll to position [0, 0]
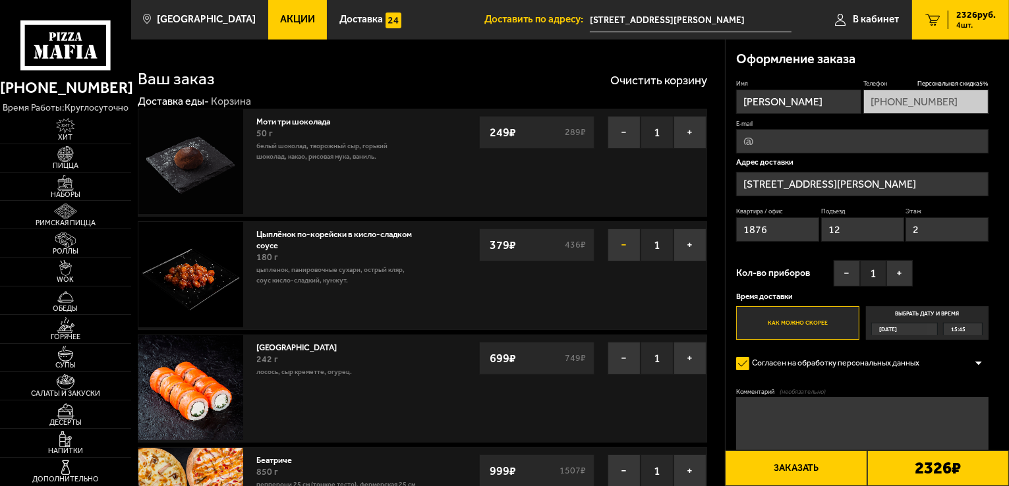
click at [613, 248] on button "−" at bounding box center [624, 245] width 33 height 33
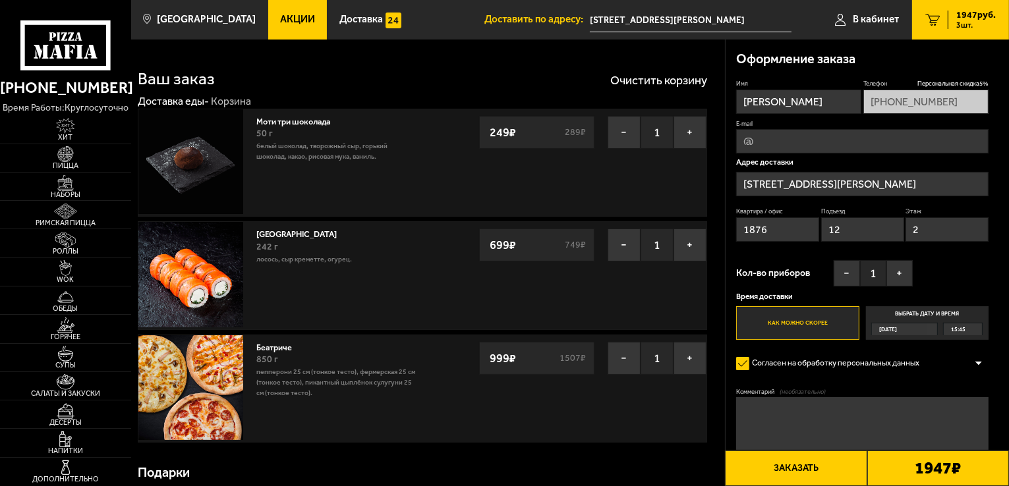
click at [818, 474] on button "Заказать" at bounding box center [796, 469] width 142 height 36
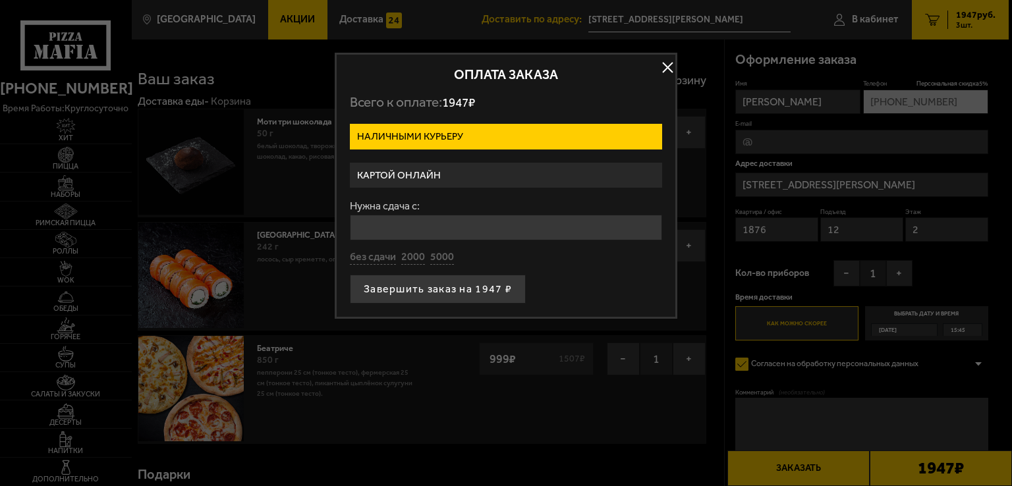
click at [463, 173] on label "Картой онлайн" at bounding box center [506, 176] width 312 height 26
click at [0, 0] on input "Картой онлайн" at bounding box center [0, 0] width 0 height 0
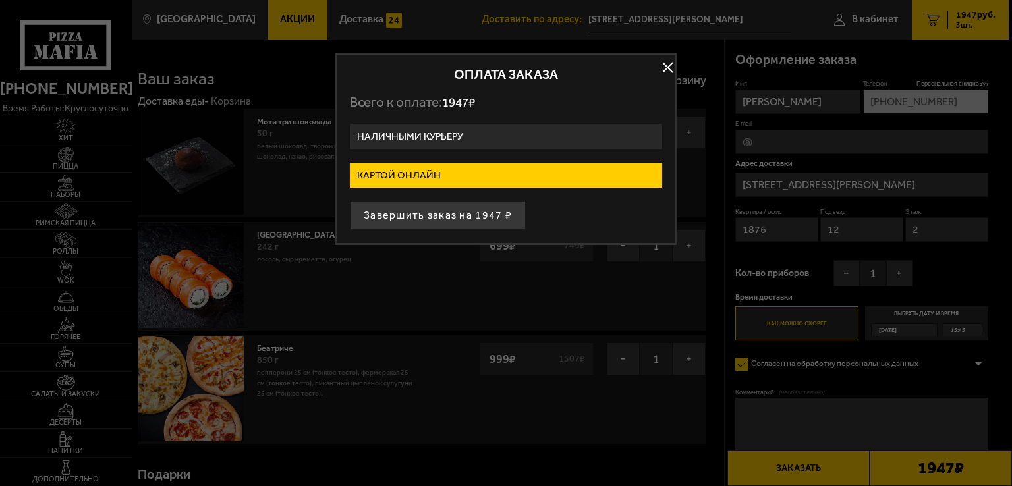
click at [668, 63] on button "button" at bounding box center [668, 68] width 20 height 20
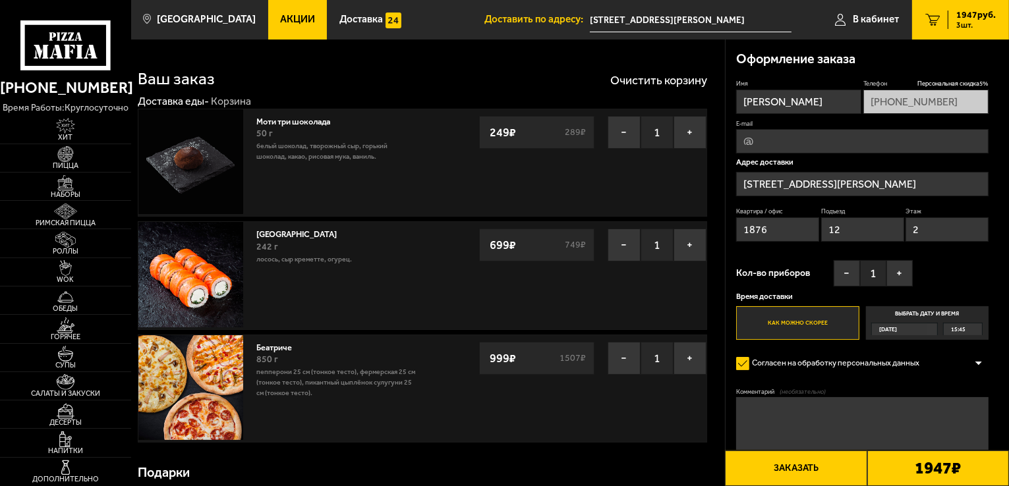
click at [717, 28] on input "Ленинградская область, Всеволожский район, Мурино, Петровский бульвар, 7" at bounding box center [691, 20] width 202 height 24
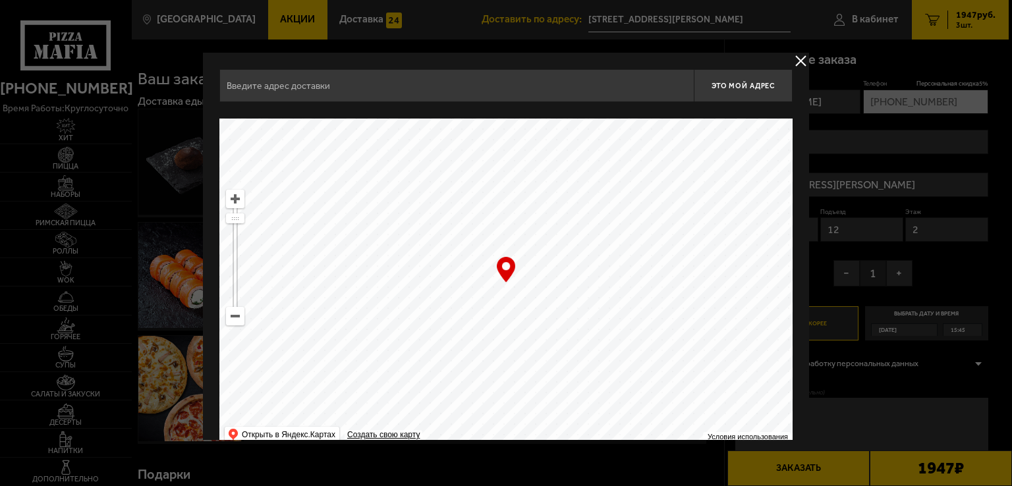
type input "Ленинградская область, Всеволожский район, Мурино, Петровский бульвар, 7"
click at [800, 56] on button "delivery type" at bounding box center [801, 61] width 16 height 16
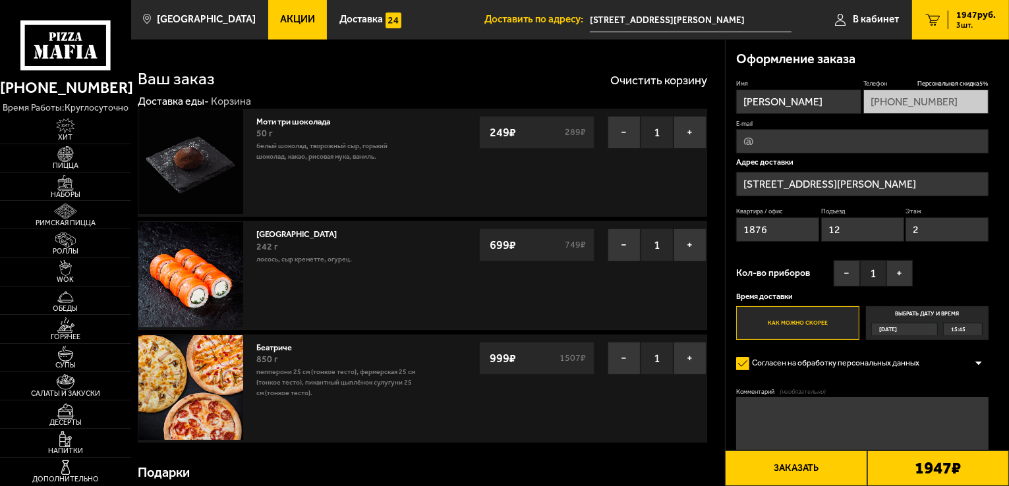
click at [951, 20] on div "1947 руб. 3 шт." at bounding box center [972, 20] width 48 height 18
click at [950, 24] on div "1947 руб. 3 шт." at bounding box center [972, 20] width 48 height 18
click at [938, 27] on link "3 1947 руб. 3 шт." at bounding box center [960, 20] width 97 height 40
click at [904, 283] on button "+" at bounding box center [899, 273] width 26 height 26
click at [843, 277] on button "−" at bounding box center [847, 273] width 26 height 26
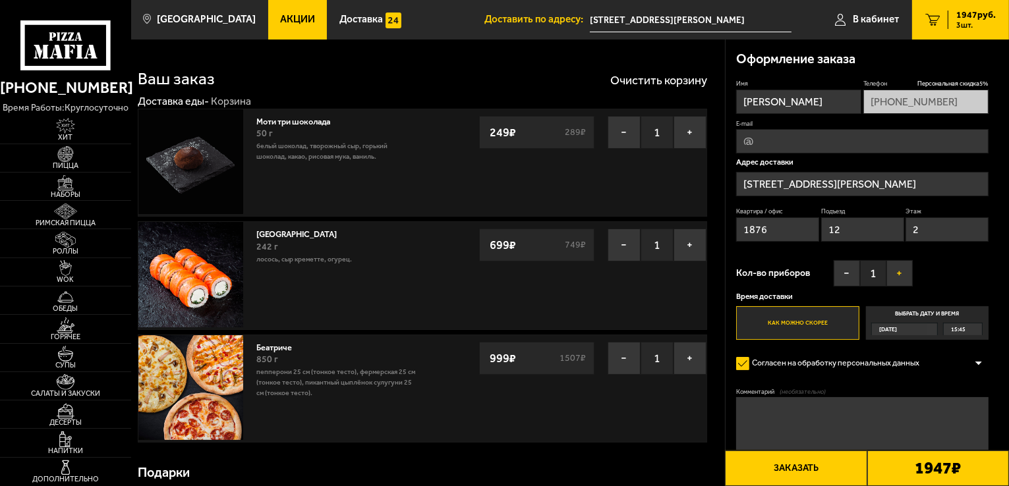
click at [909, 269] on button "+" at bounding box center [899, 273] width 26 height 26
click at [877, 468] on div "1947 ₽" at bounding box center [938, 469] width 142 height 36
click at [807, 465] on button "Заказать" at bounding box center [796, 469] width 142 height 36
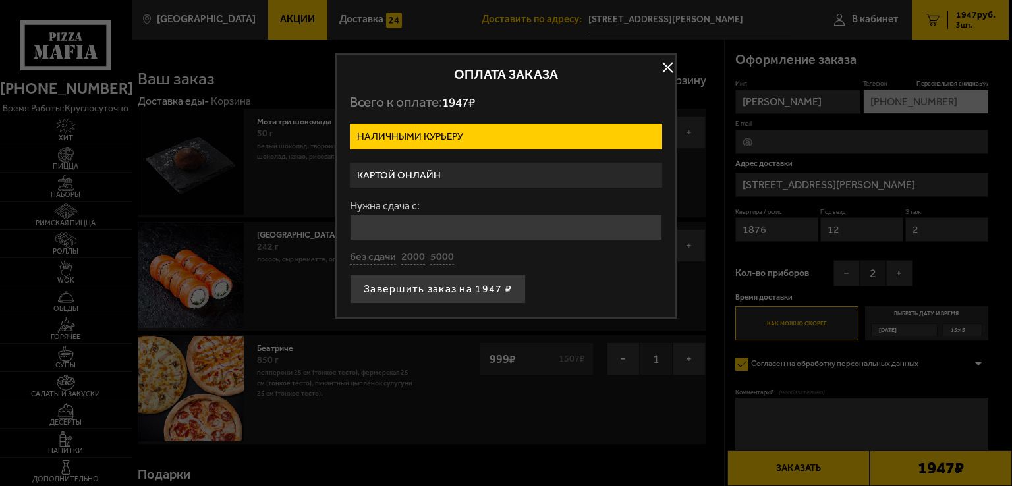
click at [519, 184] on label "Картой онлайн" at bounding box center [506, 176] width 312 height 26
click at [0, 0] on input "Картой онлайн" at bounding box center [0, 0] width 0 height 0
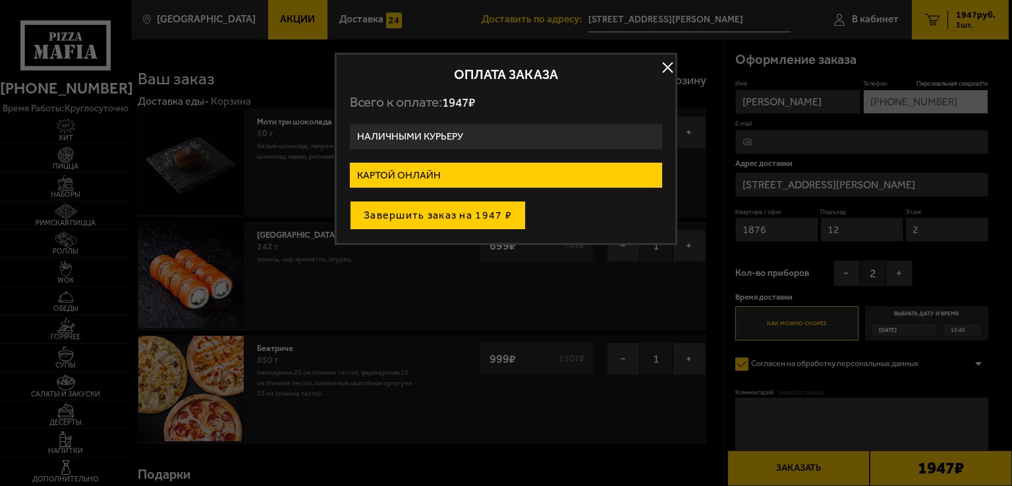
click at [478, 207] on button "Завершить заказ на 1947 ₽" at bounding box center [438, 215] width 176 height 29
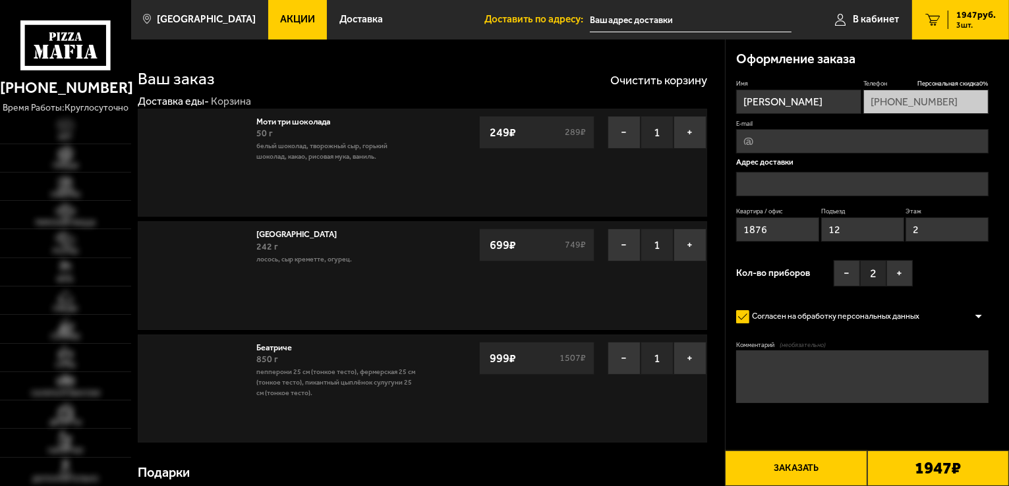
type input "[STREET_ADDRESS][PERSON_NAME]"
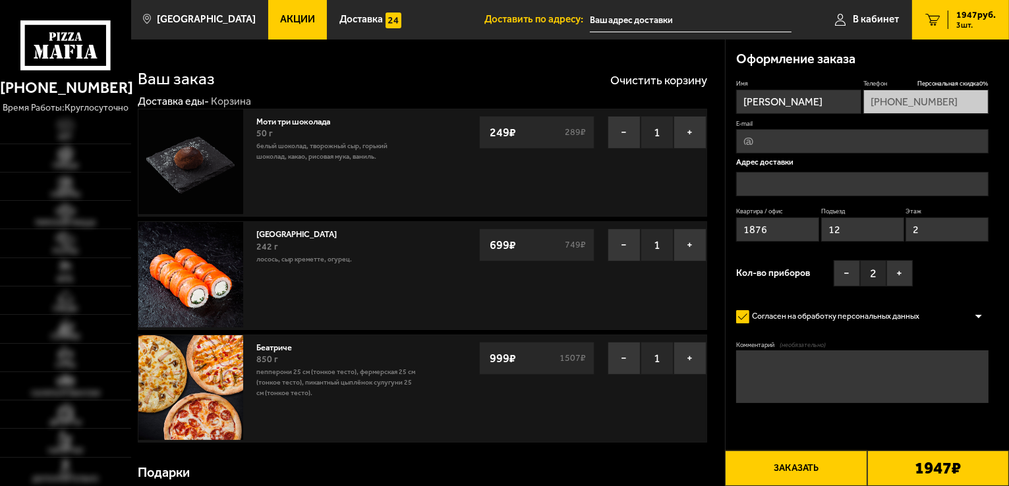
type input "Россия, Ленинградская область, Всеволожский район, Мурино, Петровский бульвар, 7"
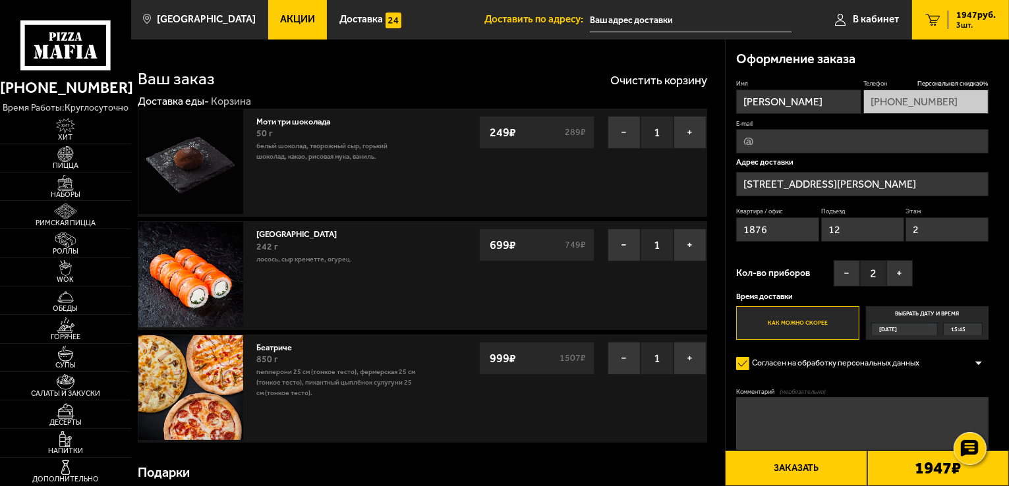
click at [838, 470] on button "Заказать" at bounding box center [796, 469] width 142 height 36
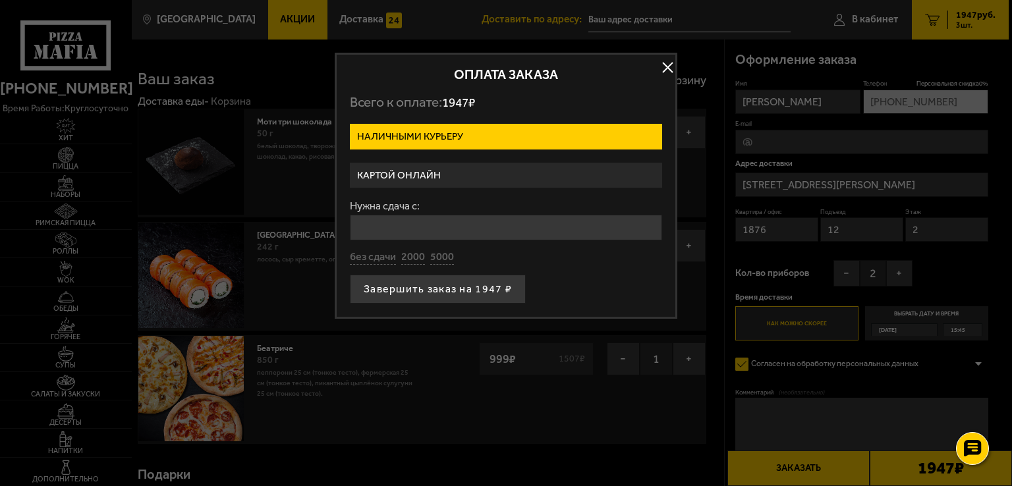
click at [443, 177] on label "Картой онлайн" at bounding box center [506, 176] width 312 height 26
click at [0, 0] on input "Картой онлайн" at bounding box center [0, 0] width 0 height 0
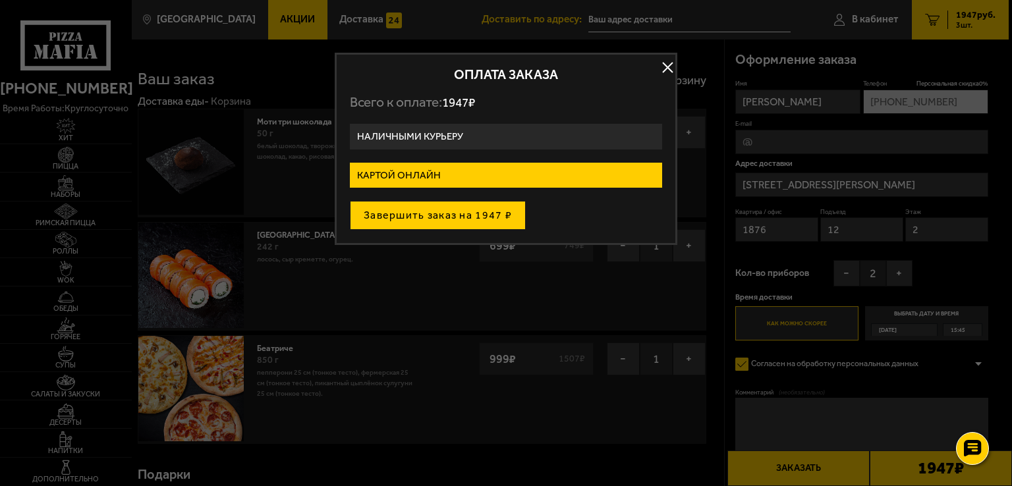
click at [426, 215] on button "Завершить заказ на 1947 ₽" at bounding box center [438, 215] width 176 height 29
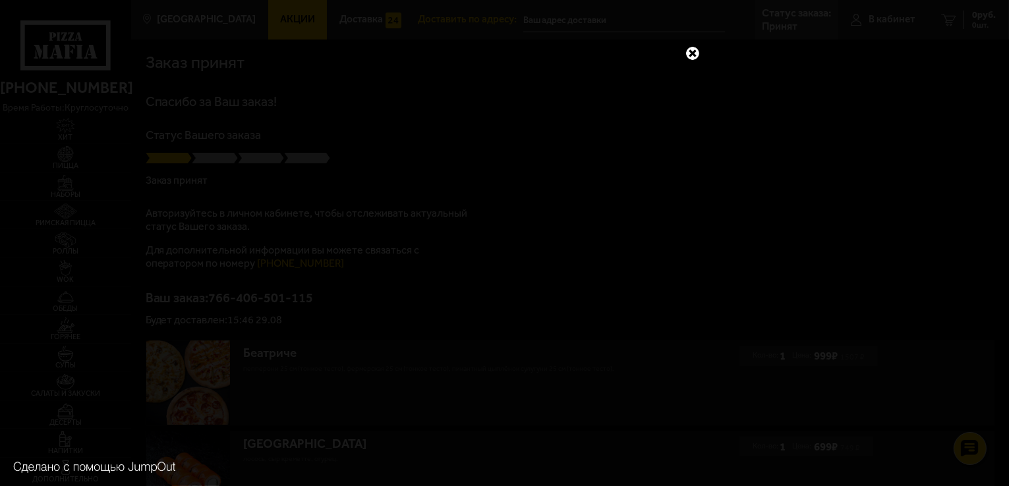
click at [700, 55] on link at bounding box center [692, 53] width 17 height 17
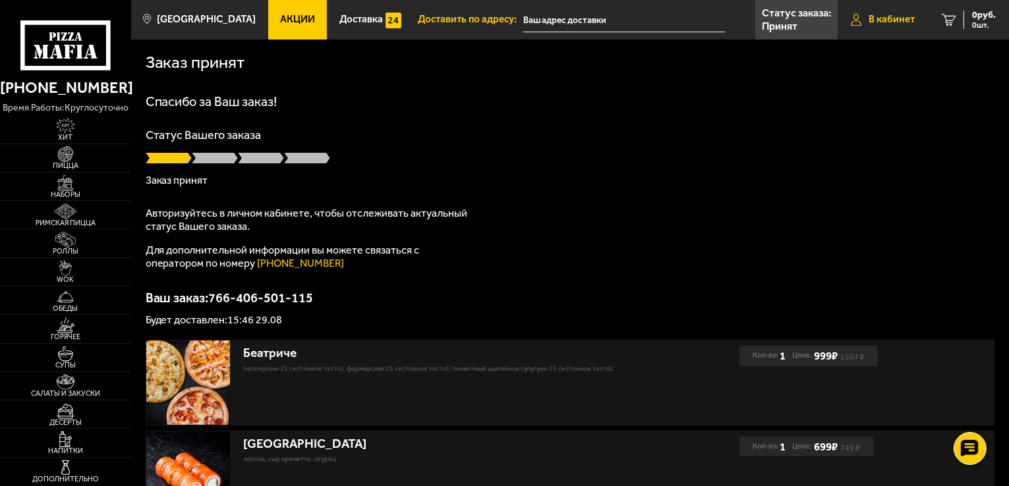
click at [909, 23] on span "В кабинет" at bounding box center [891, 19] width 46 height 10
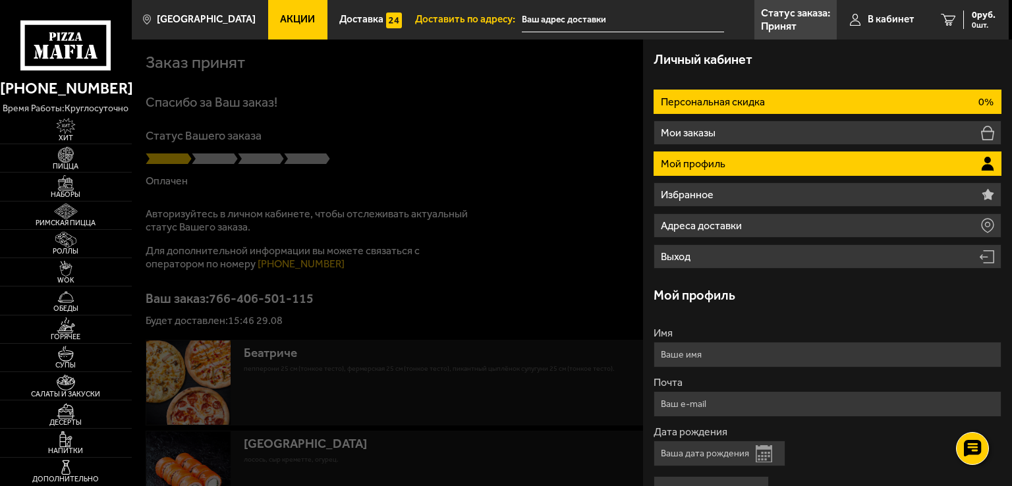
click at [718, 102] on p "Персональная скидка" at bounding box center [714, 102] width 107 height 11
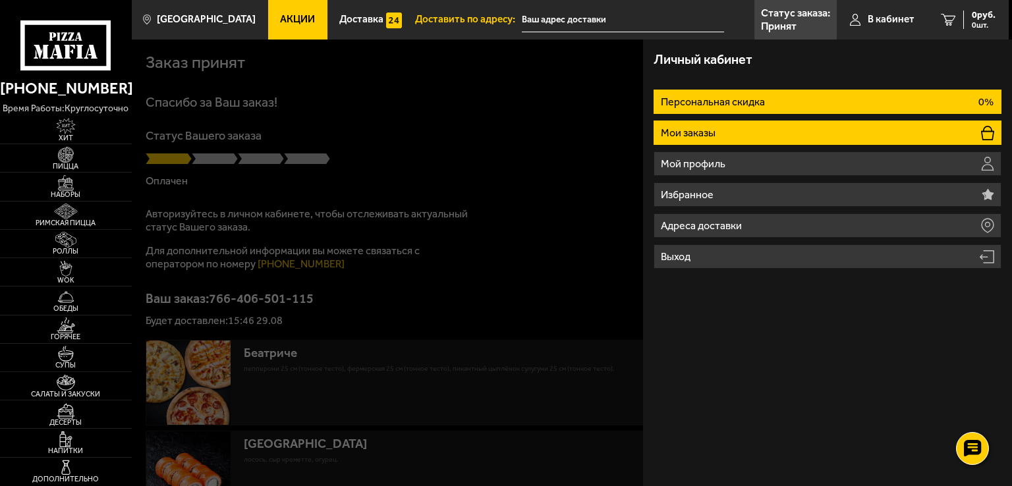
click at [709, 125] on li "Мои заказы" at bounding box center [828, 133] width 348 height 24
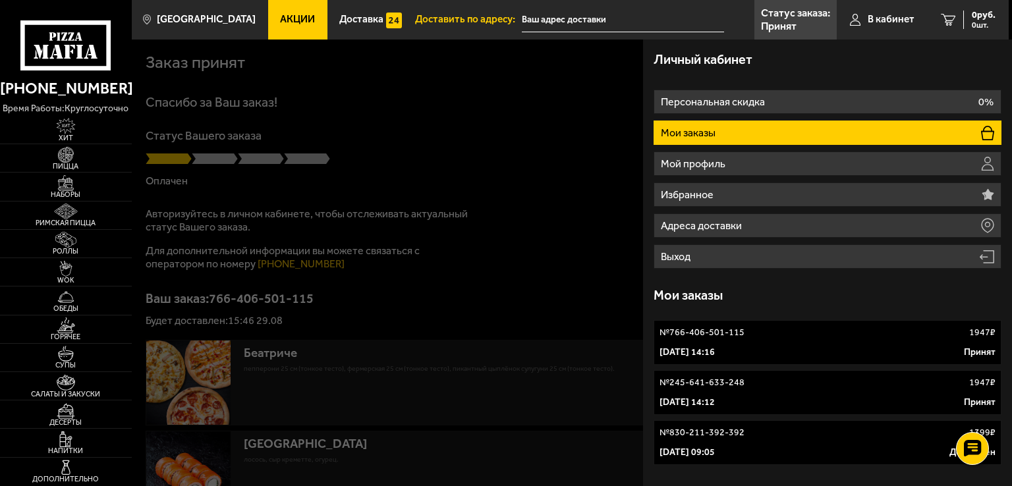
click at [727, 439] on p "№ 830-211-392-392" at bounding box center [702, 432] width 85 height 13
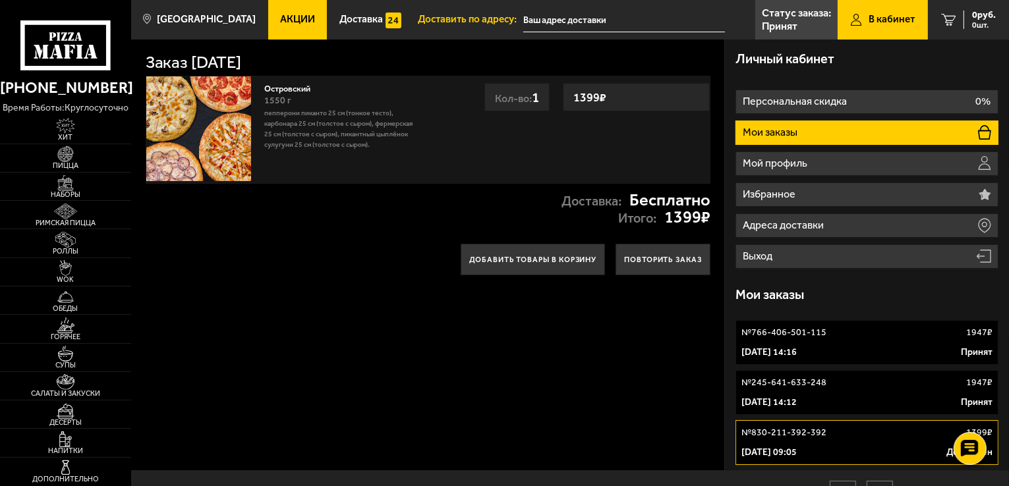
click at [855, 347] on div "29 августа 2025 г. 14:16 Принят" at bounding box center [866, 352] width 251 height 13
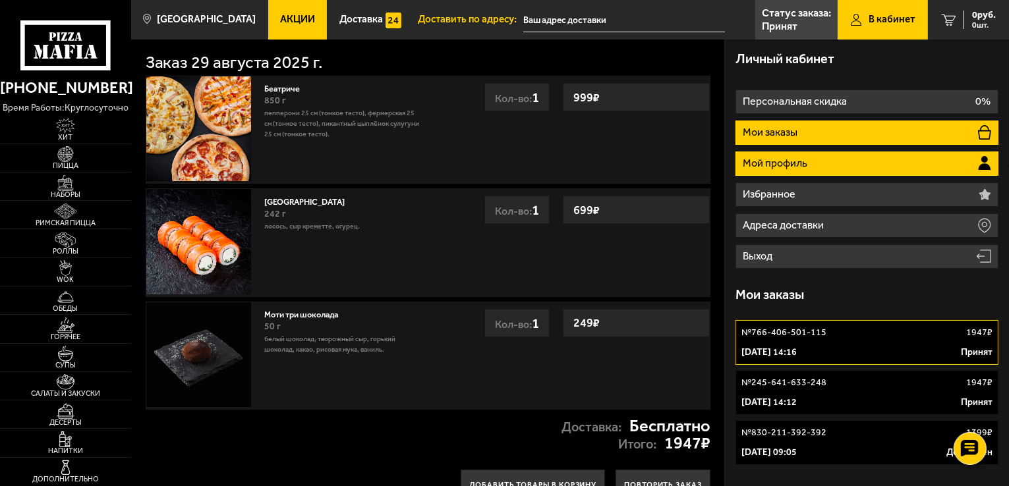
click at [828, 154] on li "Мой профиль" at bounding box center [866, 164] width 263 height 24
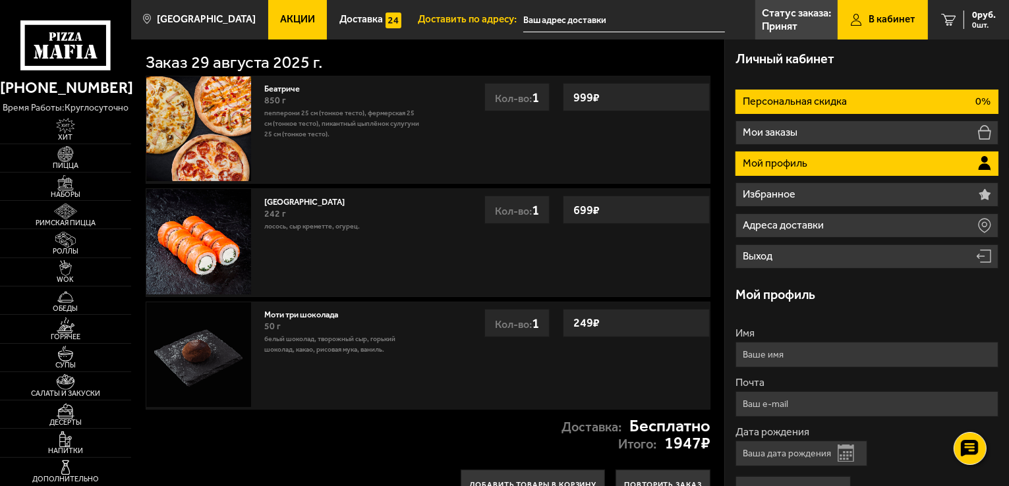
click at [851, 92] on li "Персональная скидка 0%" at bounding box center [866, 102] width 263 height 24
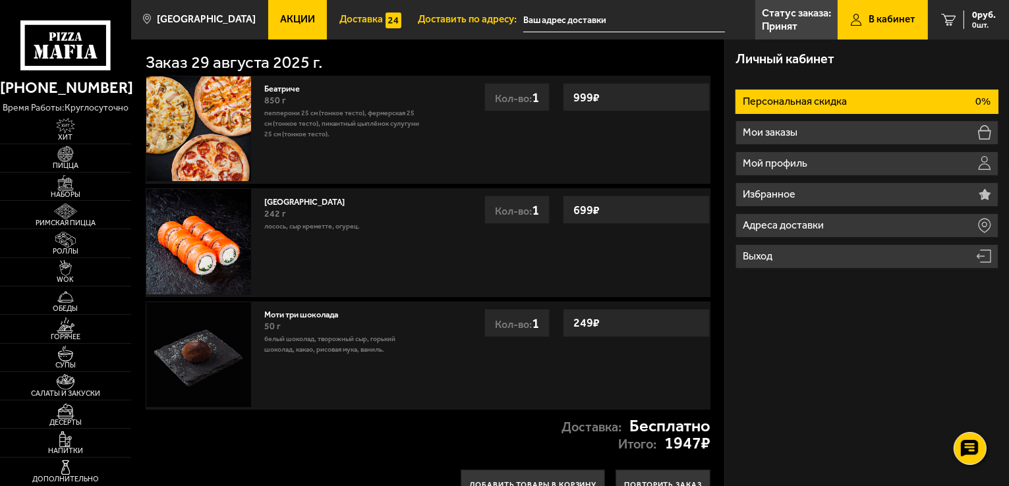
click at [339, 14] on span "Доставка" at bounding box center [360, 19] width 43 height 10
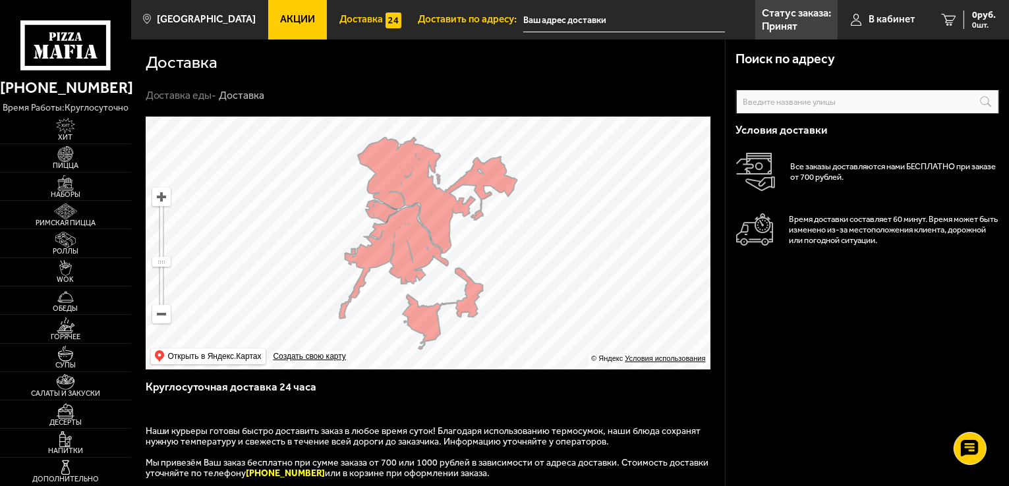
click at [298, 22] on link "Акции" at bounding box center [297, 20] width 59 height 40
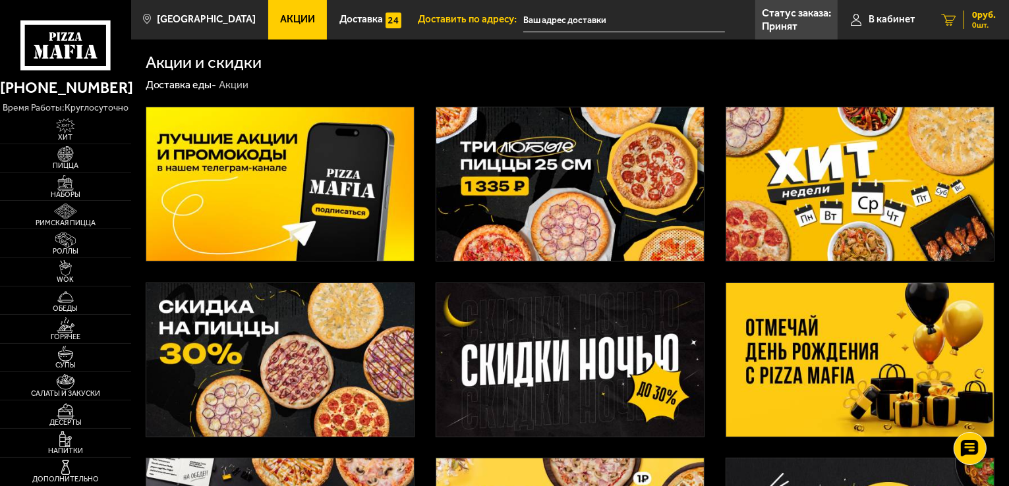
click at [958, 24] on link "0 руб. 0 шт." at bounding box center [968, 20] width 81 height 40
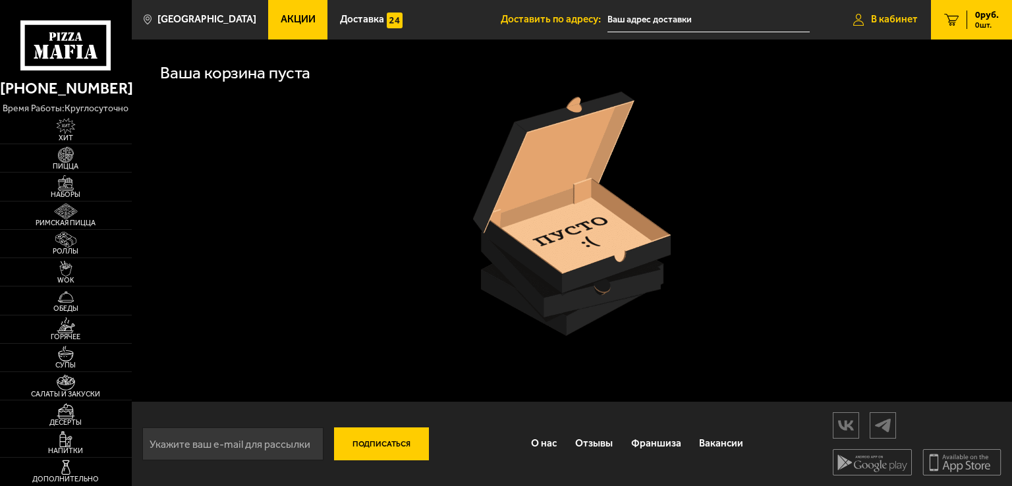
click at [908, 24] on span "В кабинет" at bounding box center [894, 19] width 47 height 10
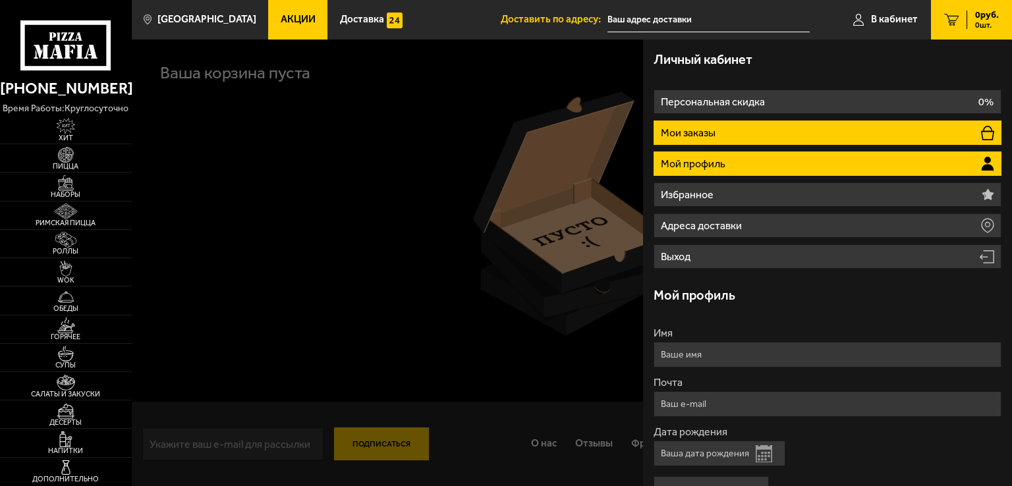
click at [741, 137] on li "Мои заказы" at bounding box center [828, 133] width 348 height 24
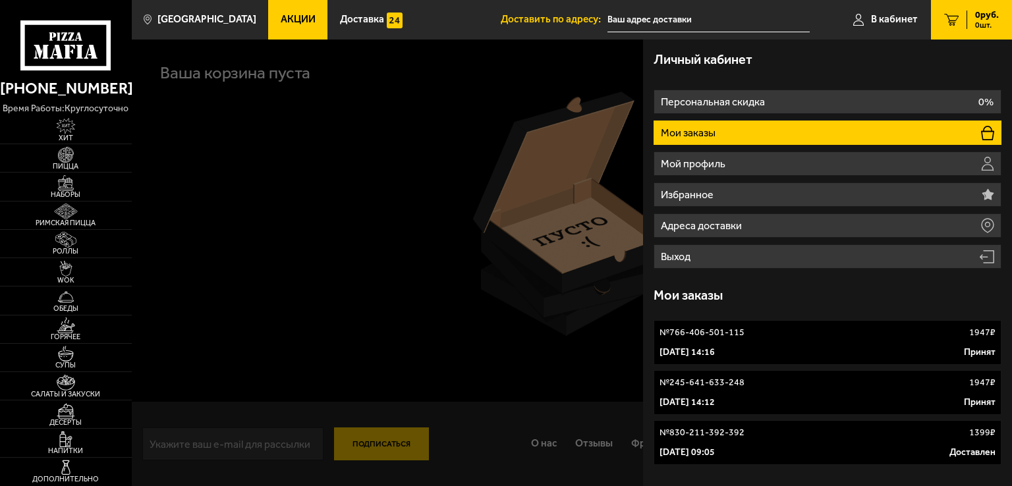
click at [731, 382] on p "№ 245-641-633-248" at bounding box center [702, 382] width 85 height 13
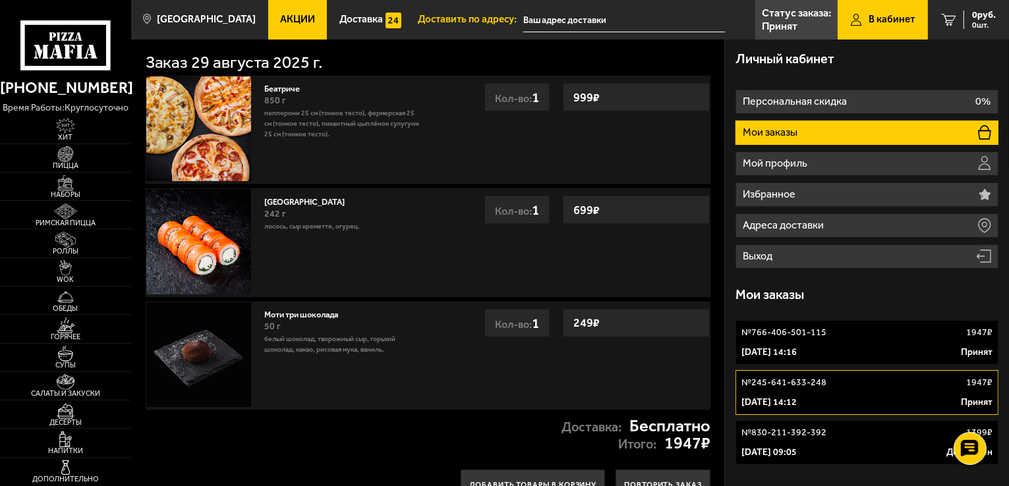
click at [797, 351] on p "[DATE] 14:16" at bounding box center [768, 352] width 55 height 13
click at [809, 383] on p "№ 245-641-633-248" at bounding box center [783, 382] width 85 height 13
click at [826, 345] on link "№ 766-406-501-115 1947 ₽ 29 августа 2025 г. 14:16 Принят" at bounding box center [866, 342] width 263 height 45
click at [817, 387] on p "№ 245-641-633-248" at bounding box center [783, 382] width 85 height 13
click at [791, 310] on div "Мои заказы" at bounding box center [866, 295] width 263 height 40
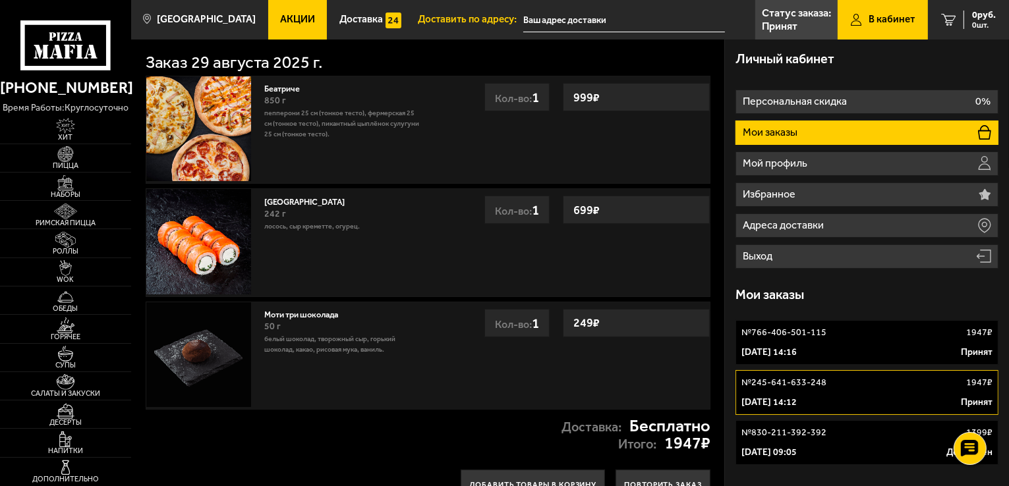
click at [795, 325] on div "№ 766-406-501-115 1947 ₽ 29 августа 2025 г. 14:16 Принят № 245-641-633-248 1947…" at bounding box center [866, 393] width 263 height 156
click at [803, 339] on link "№ 766-406-501-115 1947 ₽ 29 августа 2025 г. 14:16 Принят" at bounding box center [866, 342] width 263 height 45
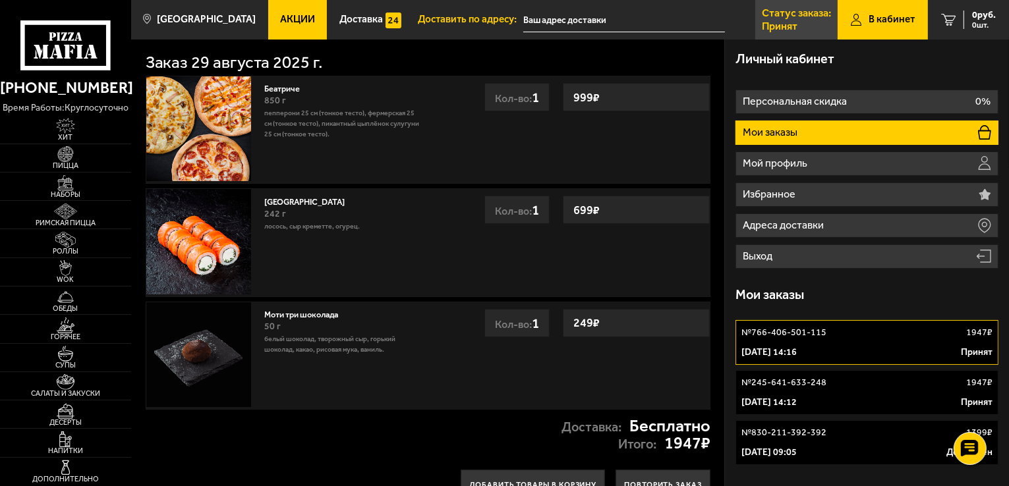
click at [808, 18] on p "Статус заказа:" at bounding box center [796, 13] width 69 height 11
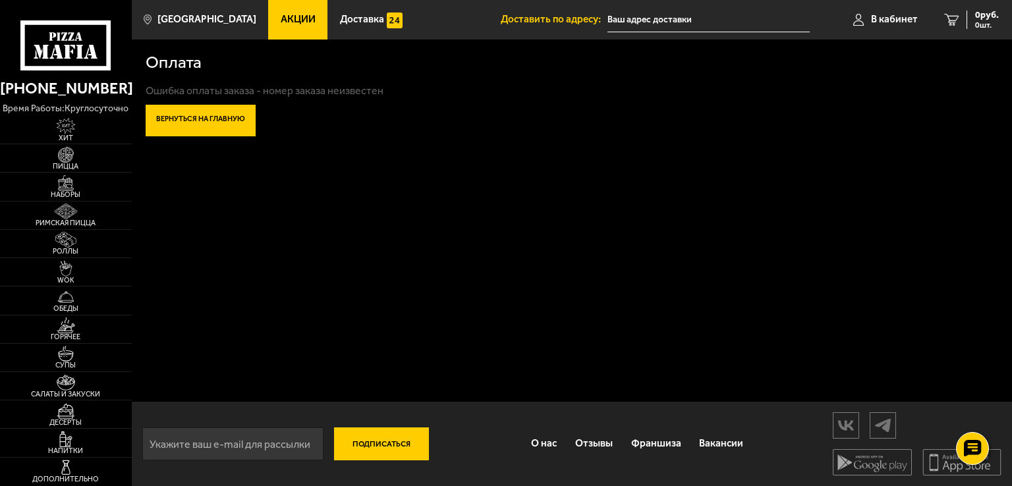
click at [221, 115] on link "Вернуться на главную" at bounding box center [201, 121] width 110 height 32
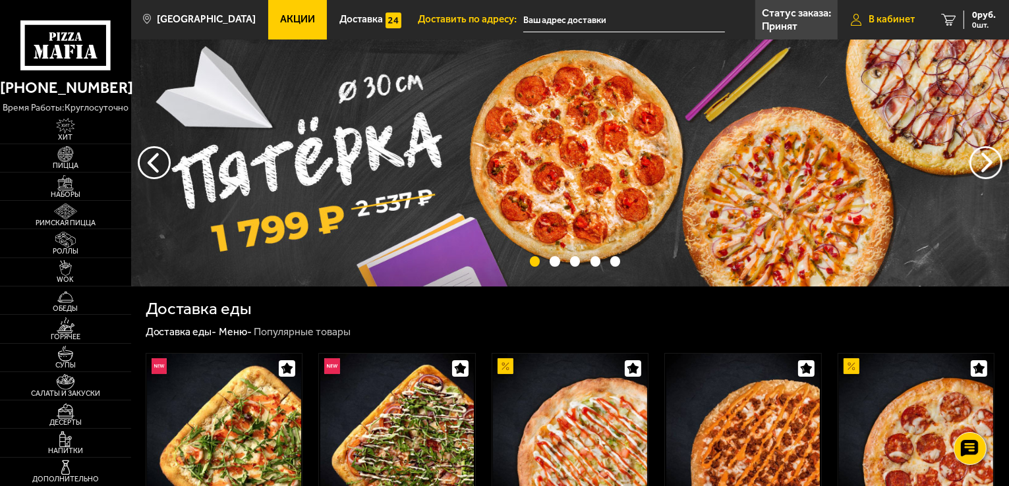
click at [882, 18] on span "В кабинет" at bounding box center [891, 19] width 46 height 10
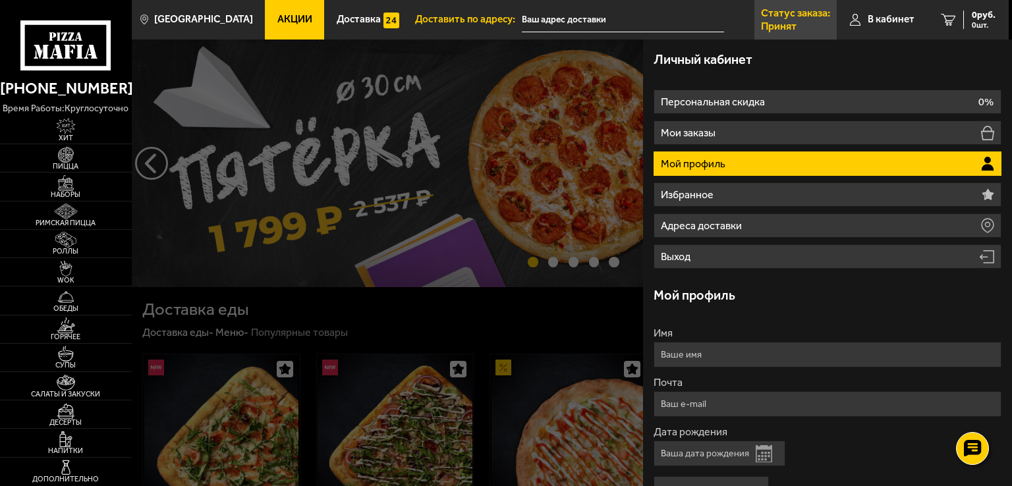
click at [795, 28] on p "Принят" at bounding box center [779, 26] width 36 height 11
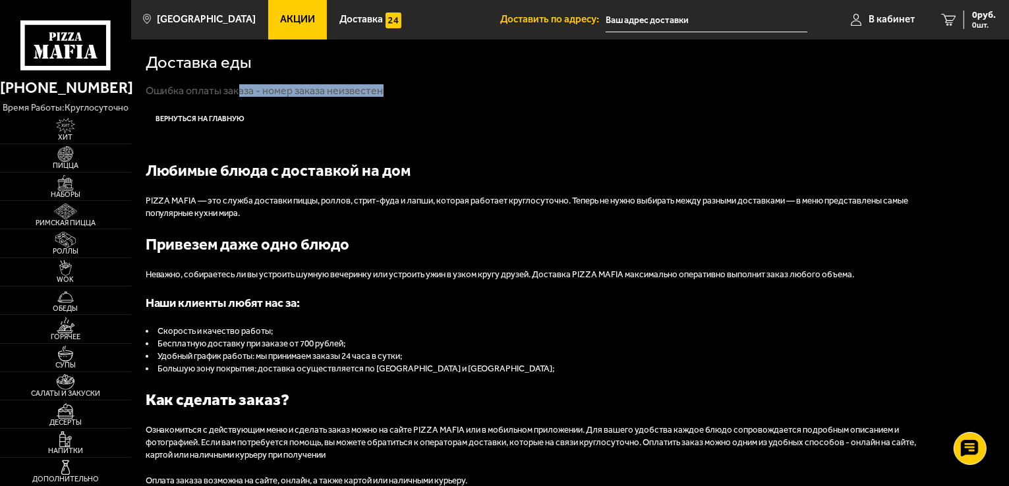
drag, startPoint x: 239, startPoint y: 94, endPoint x: 423, endPoint y: 82, distance: 184.2
click at [423, 82] on div "Доставка еды Ошибка оплаты заказа - номер заказа неизвестен Вернуться на главную" at bounding box center [570, 88] width 878 height 97
click at [862, 11] on link "В кабинет" at bounding box center [882, 20] width 90 height 40
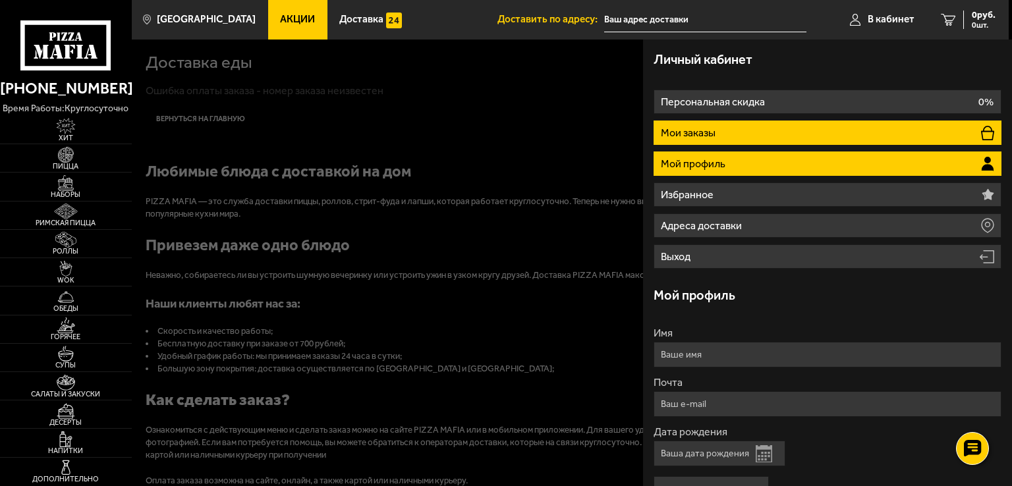
click at [776, 132] on li "Мои заказы" at bounding box center [828, 133] width 348 height 24
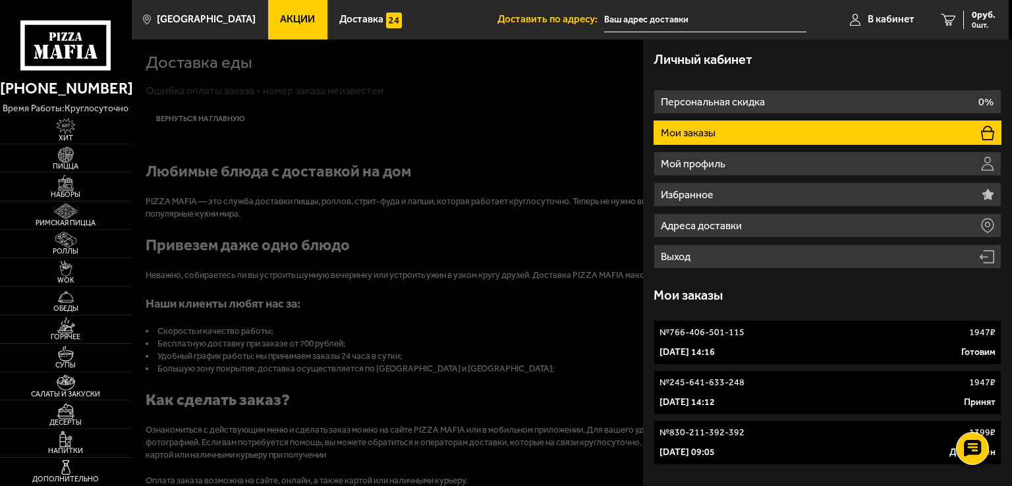
click at [796, 351] on div "29 августа 2025 г. 14:16 Готовим" at bounding box center [828, 352] width 336 height 13
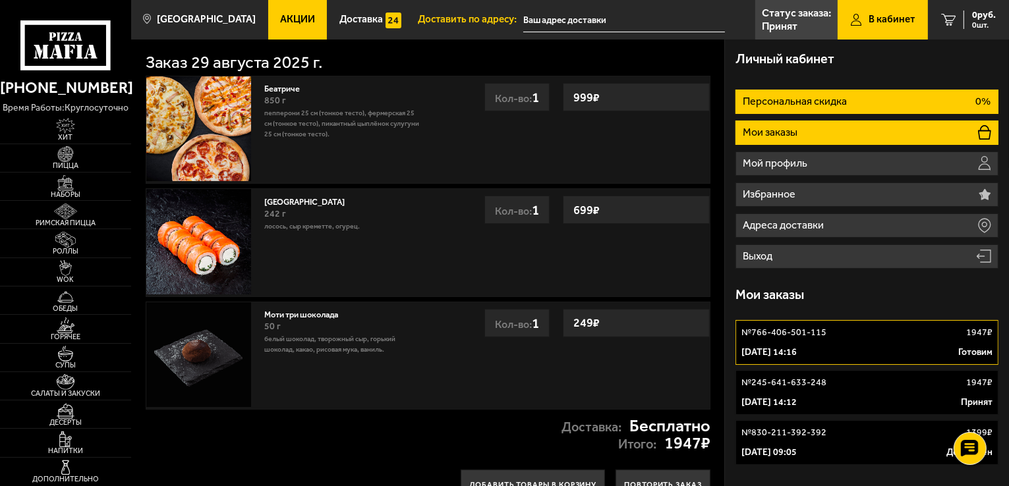
click at [826, 111] on li "Персональная скидка 0%" at bounding box center [866, 102] width 263 height 24
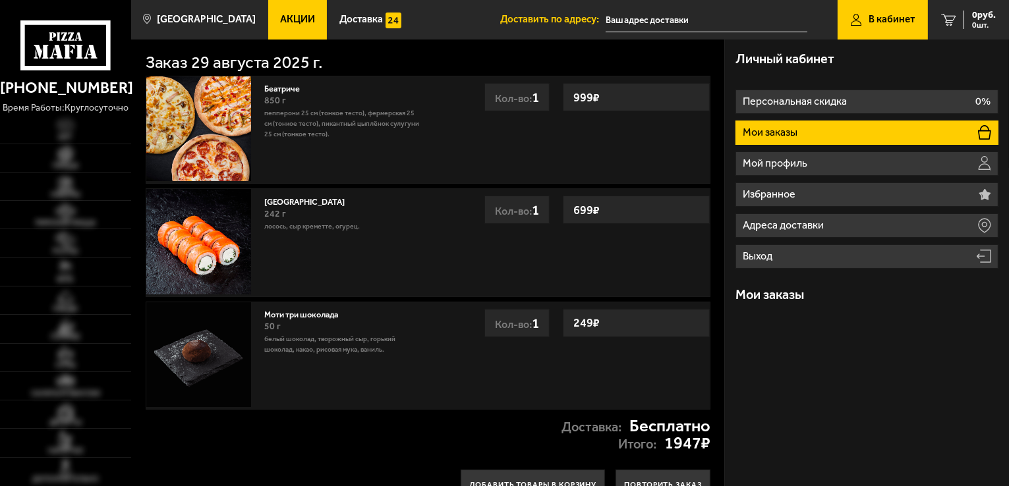
type input "[STREET_ADDRESS][PERSON_NAME]"
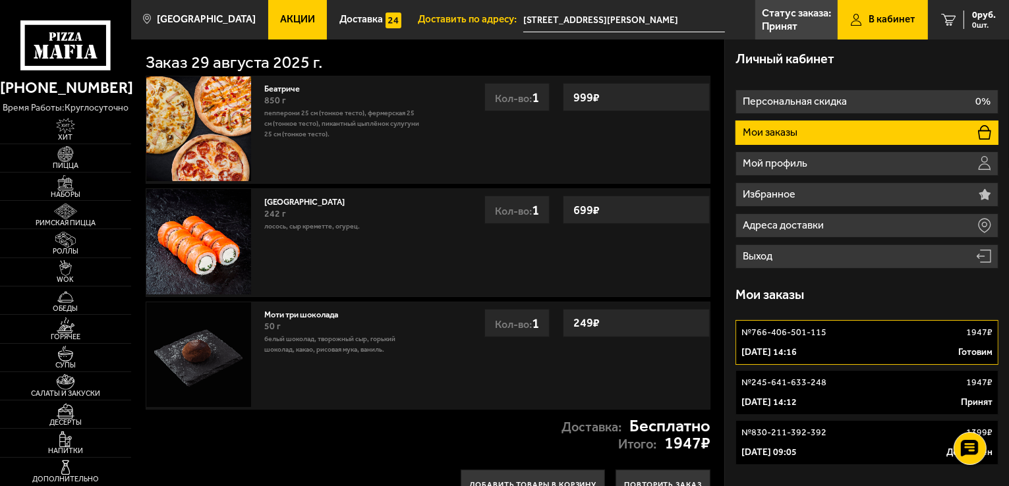
click at [943, 335] on div "№ 766-406-501-115 1947 ₽" at bounding box center [866, 332] width 251 height 13
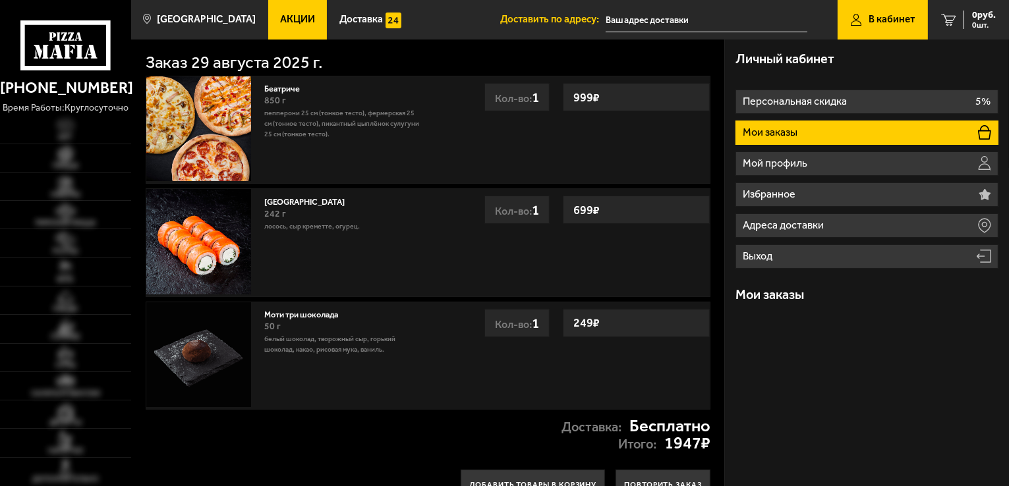
type input "[STREET_ADDRESS][PERSON_NAME]"
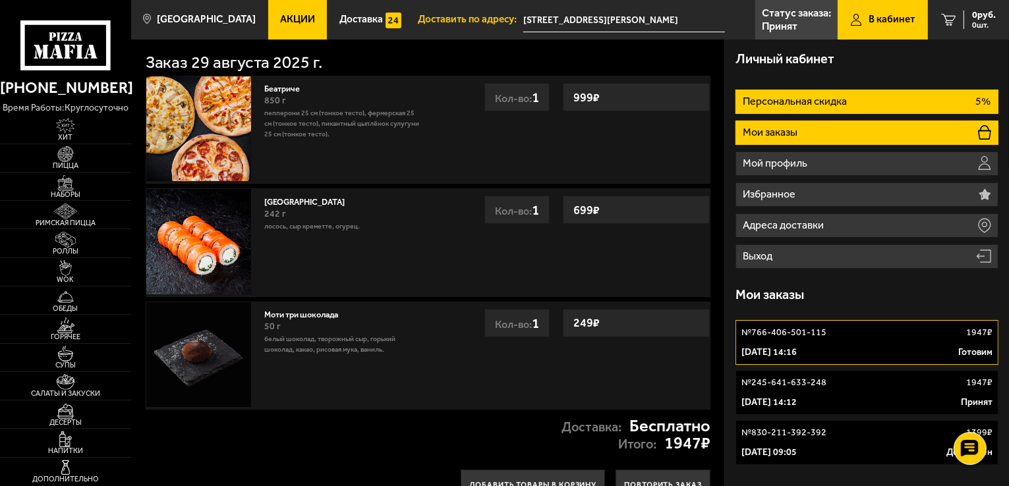
click at [828, 90] on li "Персональная скидка 5%" at bounding box center [866, 102] width 263 height 24
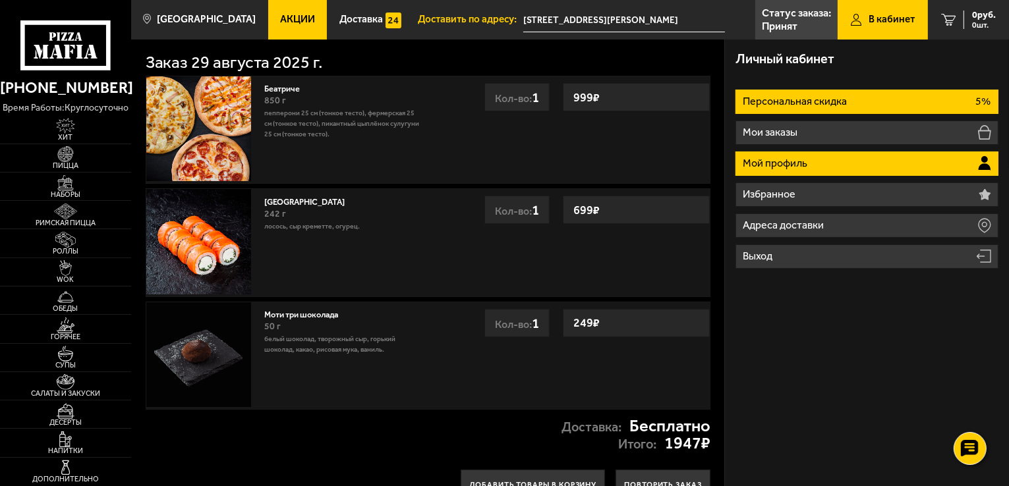
click at [808, 167] on p "Мой профиль" at bounding box center [776, 163] width 67 height 11
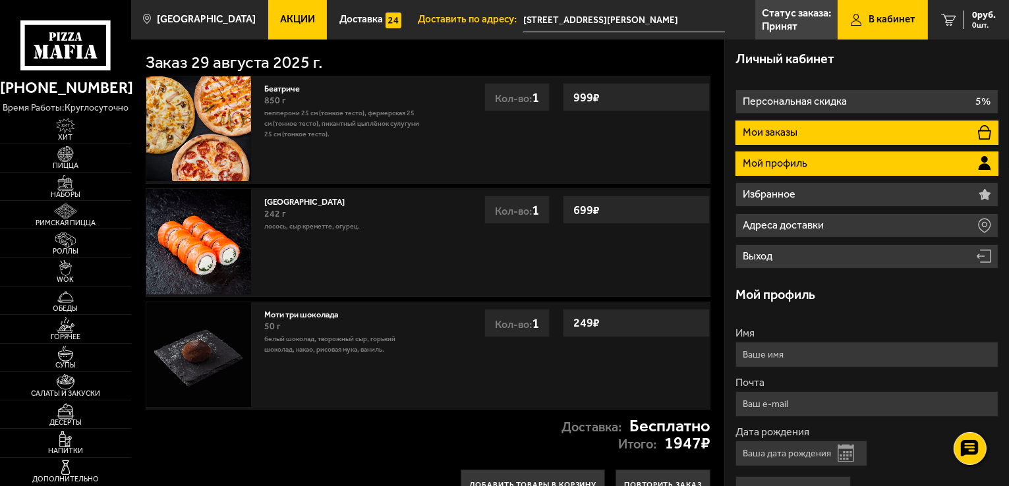
click at [779, 140] on li "Мои заказы" at bounding box center [866, 133] width 263 height 24
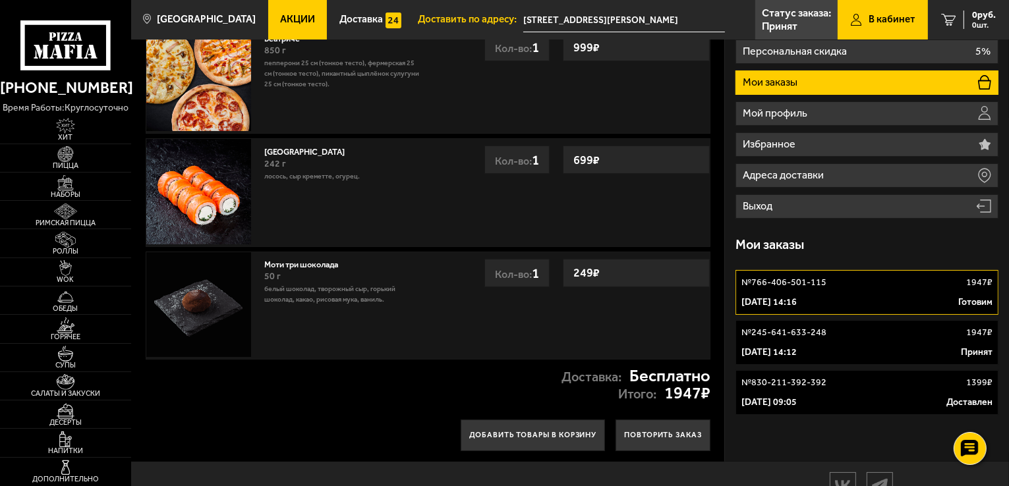
scroll to position [109, 0]
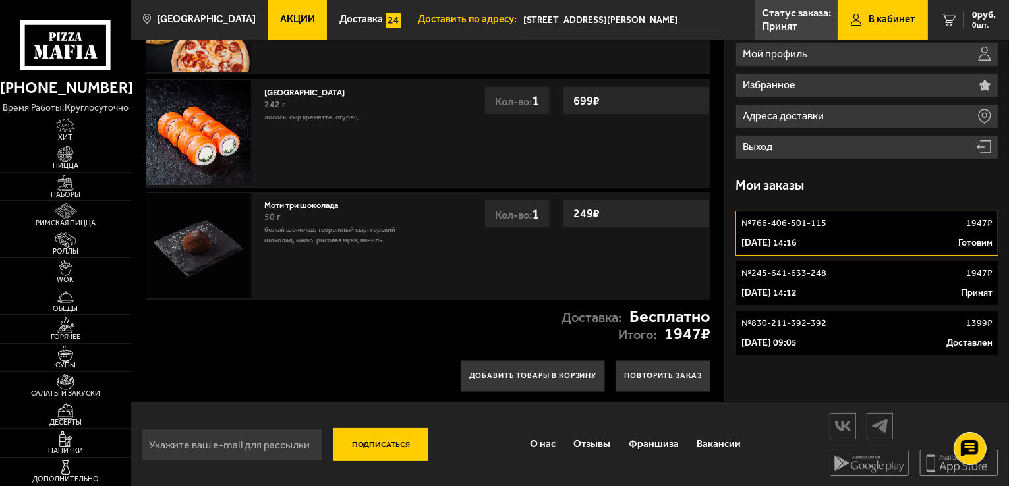
click at [946, 241] on div "[DATE] 14:16 [PERSON_NAME]" at bounding box center [866, 243] width 251 height 13
click at [947, 241] on div "[DATE] 14:16 [PERSON_NAME]" at bounding box center [866, 243] width 251 height 13
click at [948, 267] on div "№ 245-641-633-248 1947 ₽" at bounding box center [866, 273] width 251 height 13
click at [949, 267] on div "№ 245-641-633-248 1947 ₽" at bounding box center [866, 273] width 251 height 13
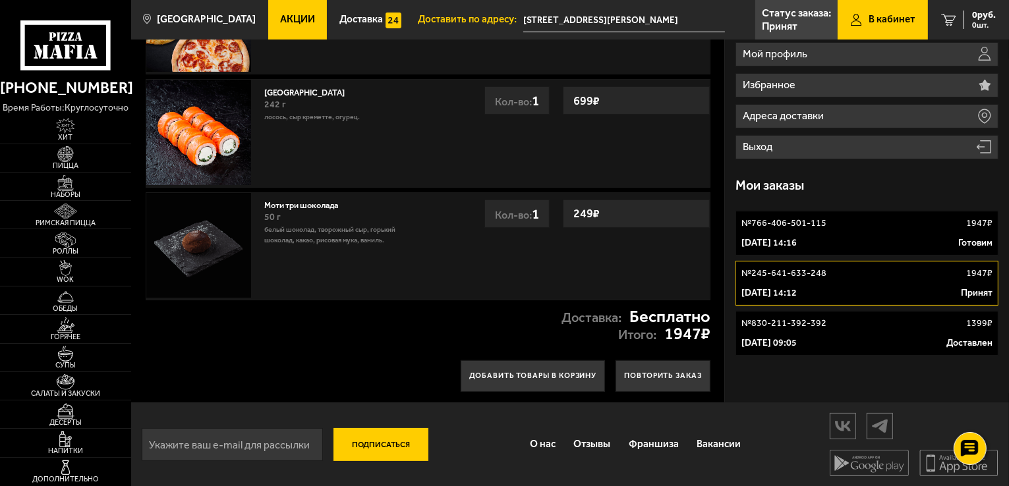
click at [949, 267] on div "№ 245-641-633-248 1947 ₽" at bounding box center [866, 273] width 251 height 13
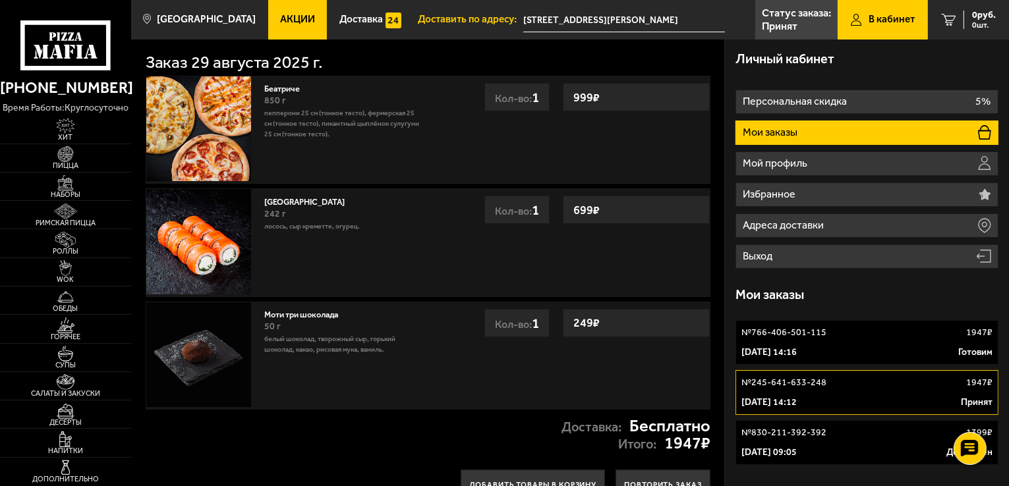
click at [838, 346] on div "29 августа 2025 г. 14:16 Готовим" at bounding box center [866, 352] width 251 height 13
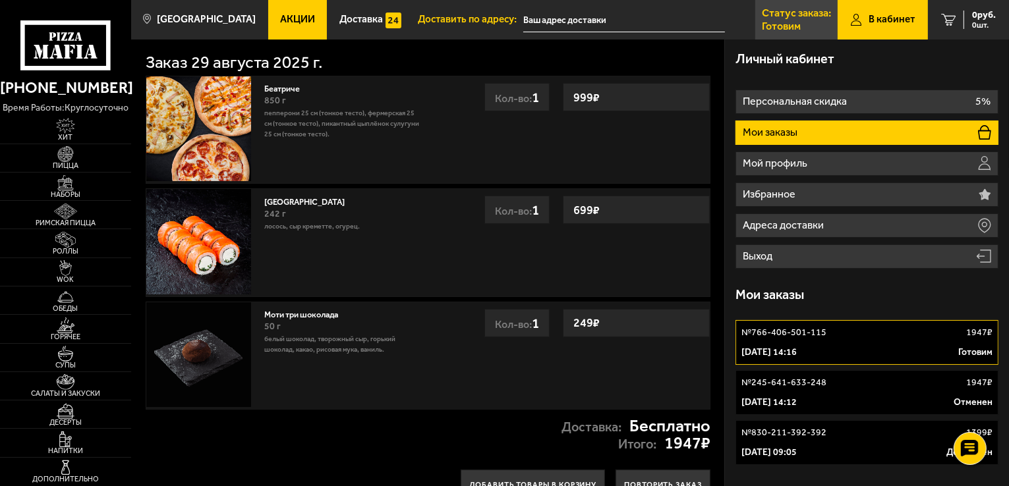
click at [793, 11] on p "Статус заказа:" at bounding box center [796, 13] width 69 height 11
